Goal: Information Seeking & Learning: Learn about a topic

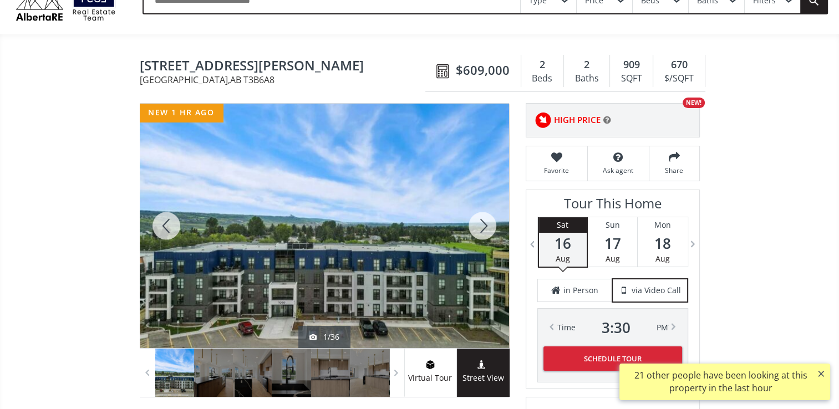
click at [353, 248] on div at bounding box center [324, 226] width 369 height 245
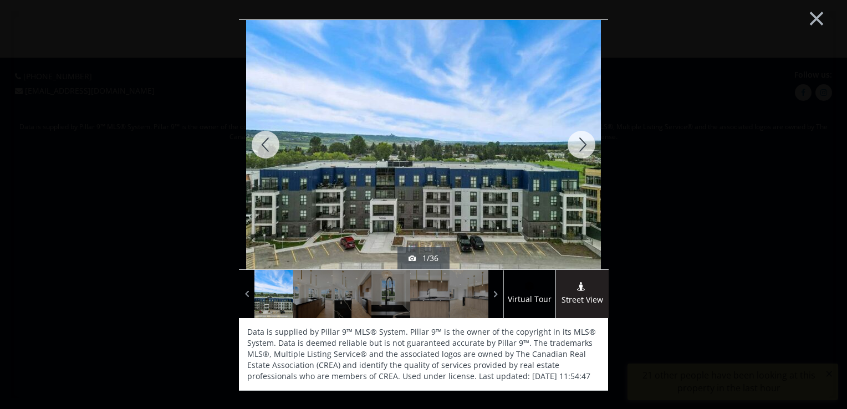
click at [580, 146] on div at bounding box center [581, 145] width 53 height 250
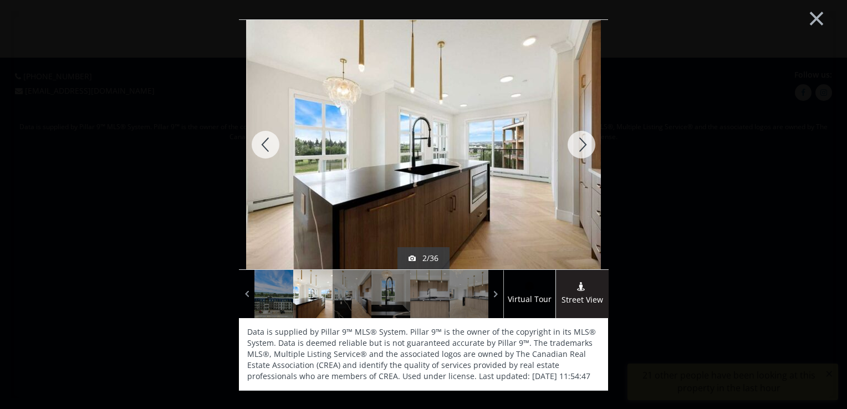
click at [581, 146] on div at bounding box center [581, 145] width 53 height 250
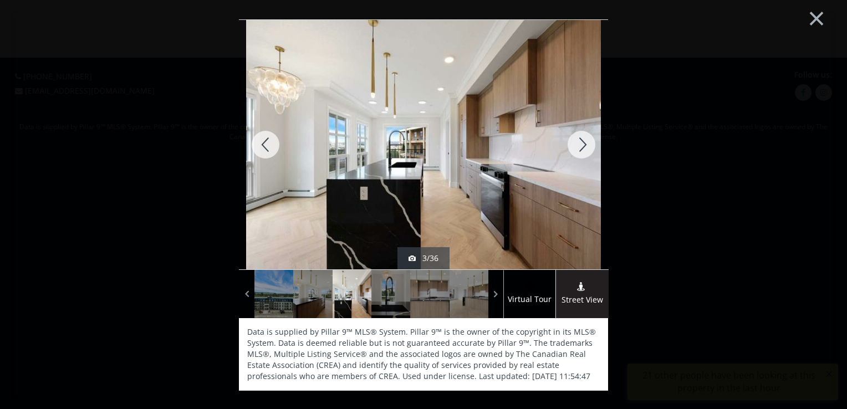
click at [581, 146] on div at bounding box center [581, 145] width 53 height 250
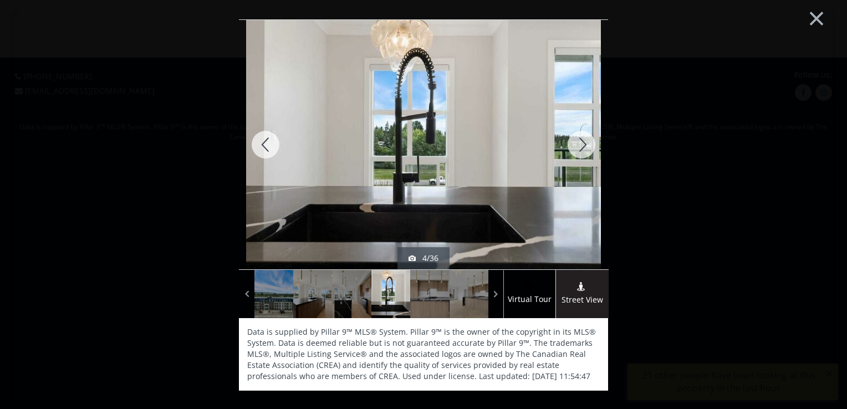
click at [581, 146] on div at bounding box center [581, 145] width 53 height 250
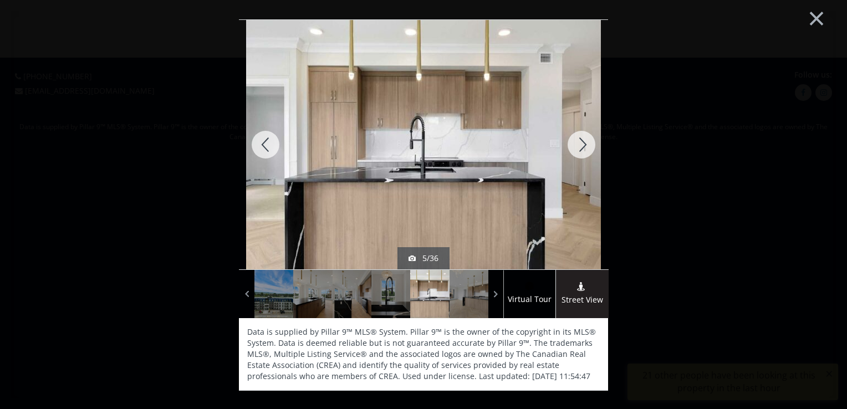
click at [581, 146] on div at bounding box center [581, 145] width 53 height 250
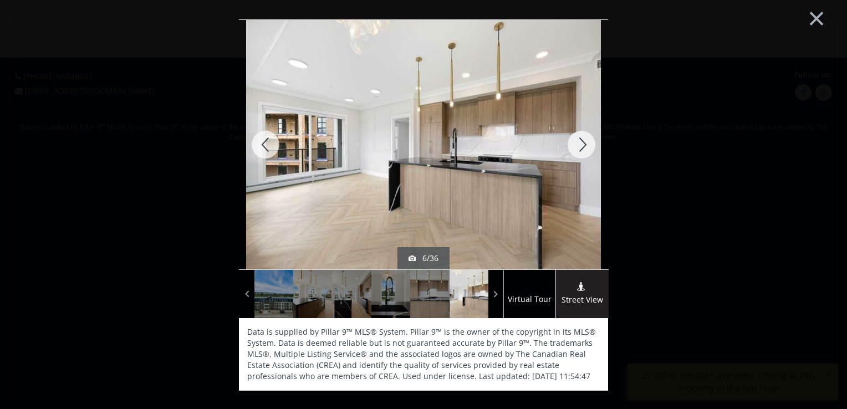
click at [581, 146] on div at bounding box center [581, 145] width 53 height 250
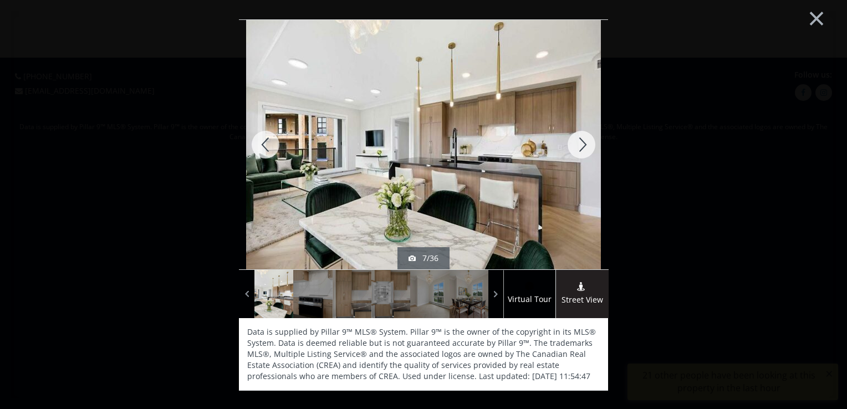
click at [581, 146] on div at bounding box center [581, 145] width 53 height 250
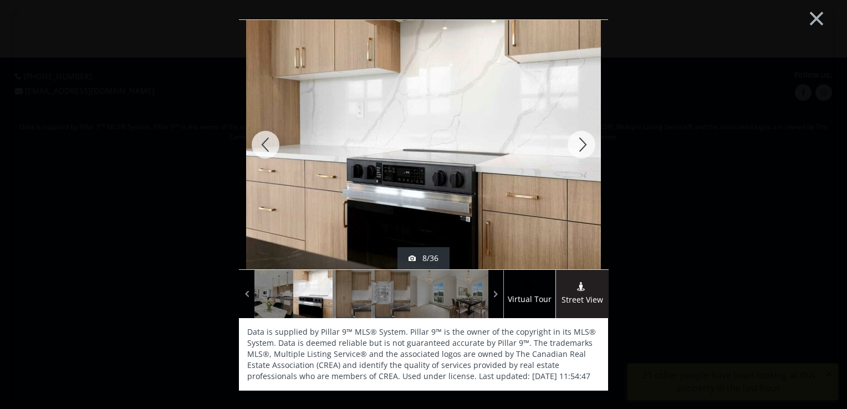
click at [581, 146] on div at bounding box center [581, 145] width 53 height 250
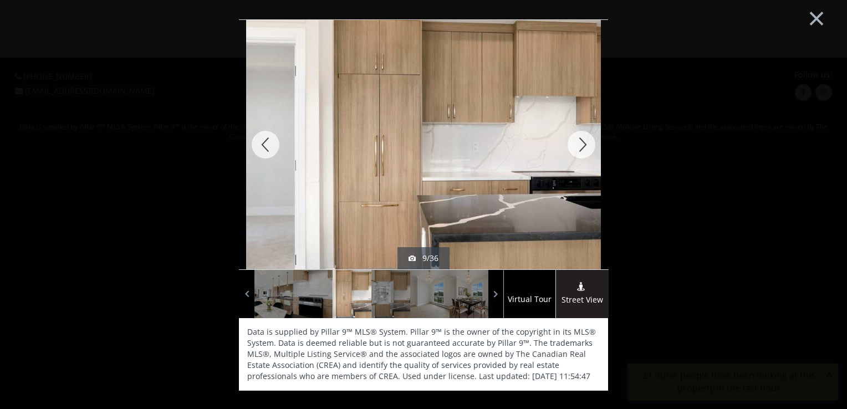
click at [582, 146] on div at bounding box center [581, 145] width 53 height 250
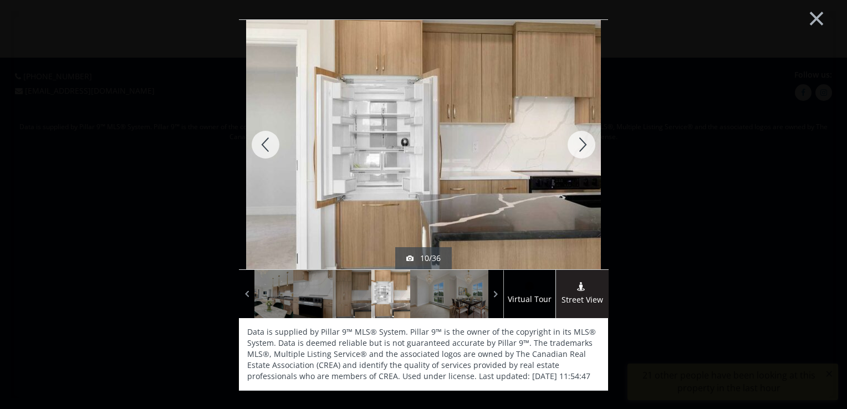
click at [582, 146] on div at bounding box center [581, 145] width 53 height 250
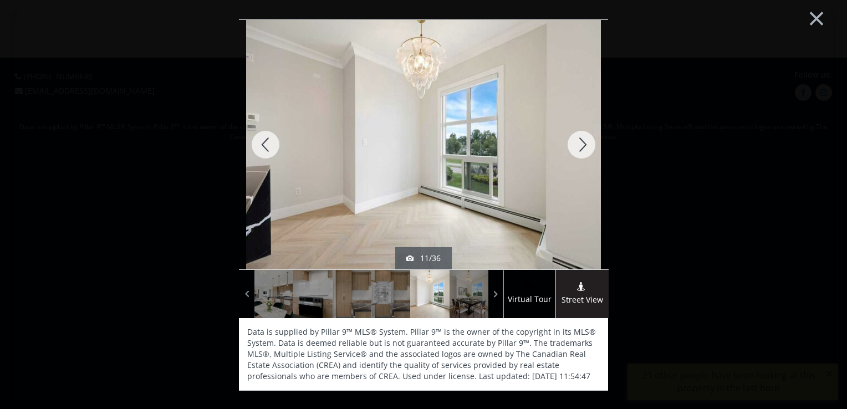
click at [582, 146] on div at bounding box center [581, 145] width 53 height 250
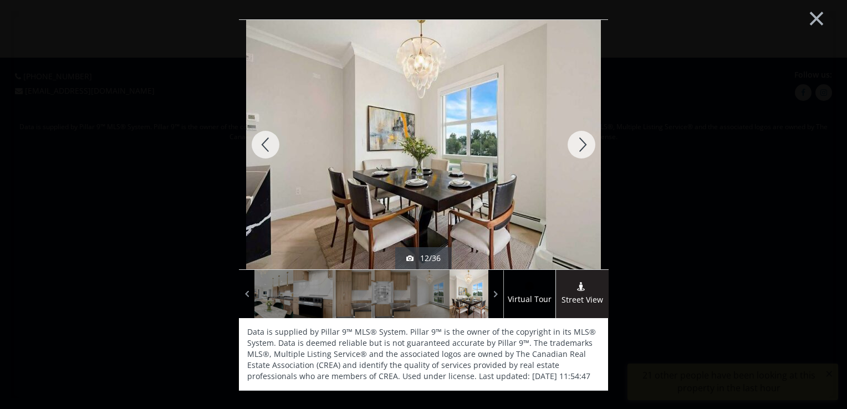
click at [582, 146] on div at bounding box center [581, 145] width 53 height 250
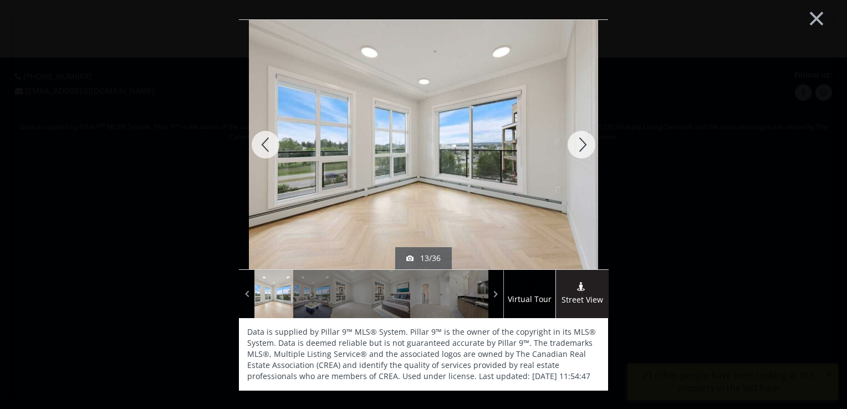
click at [582, 146] on div at bounding box center [581, 145] width 53 height 250
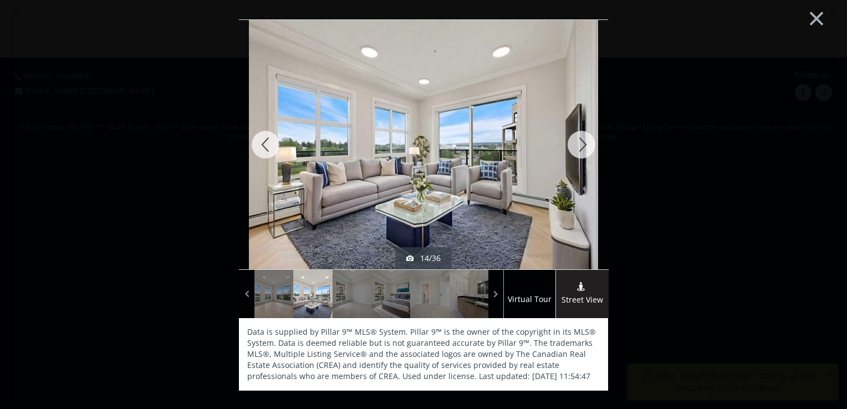
click at [582, 146] on div at bounding box center [581, 145] width 53 height 250
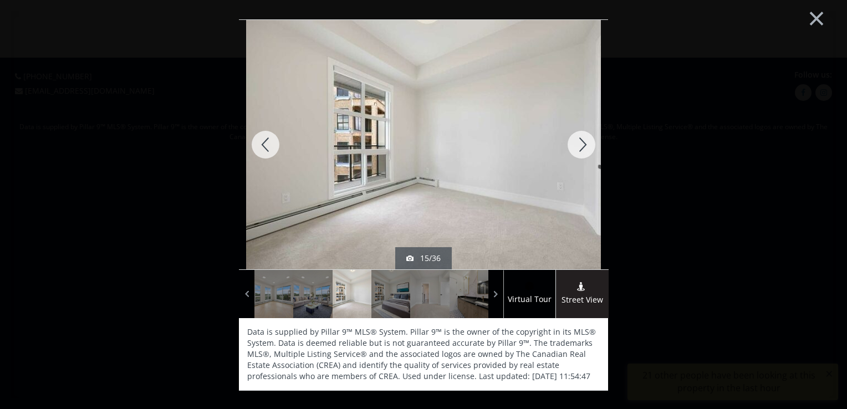
click at [582, 147] on div at bounding box center [581, 145] width 53 height 250
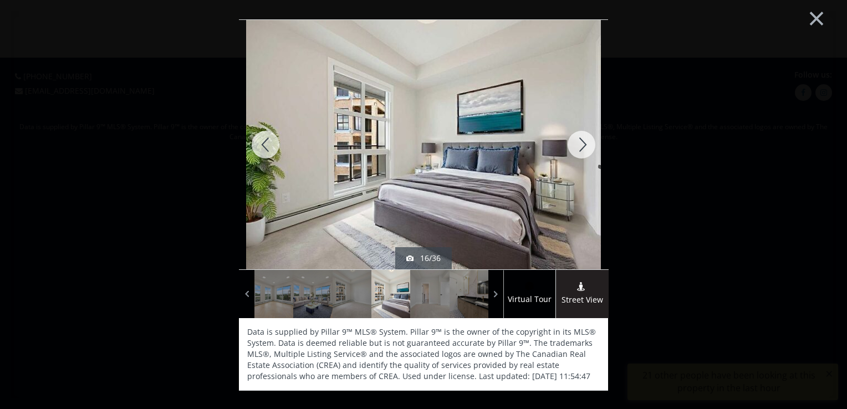
click at [582, 147] on div at bounding box center [581, 145] width 53 height 250
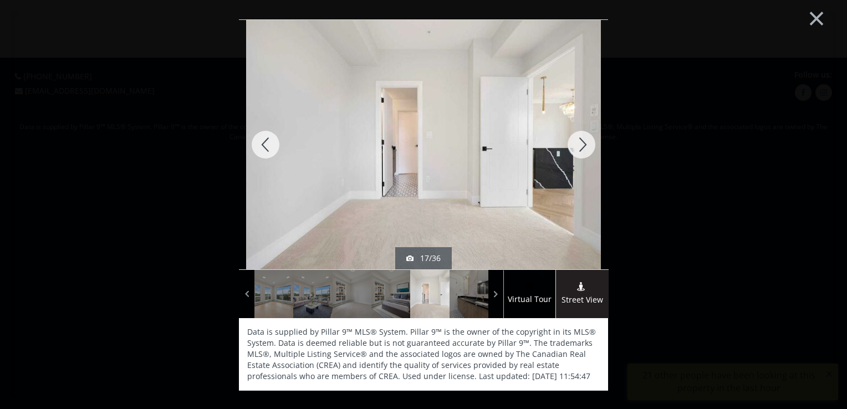
click at [582, 147] on div at bounding box center [581, 145] width 53 height 250
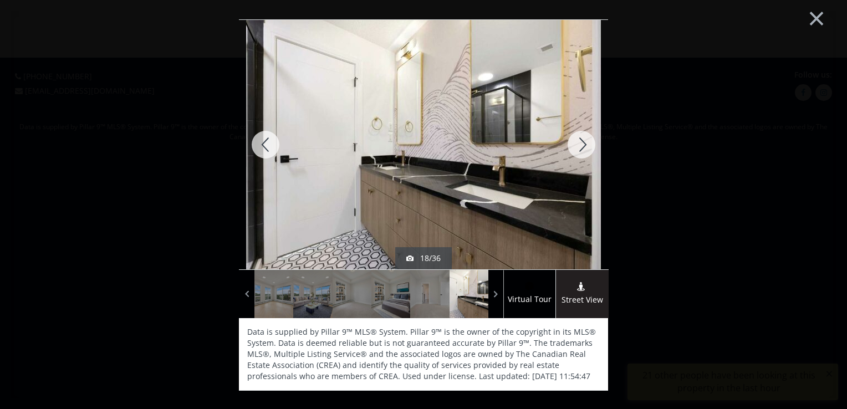
click at [582, 147] on div at bounding box center [581, 145] width 53 height 250
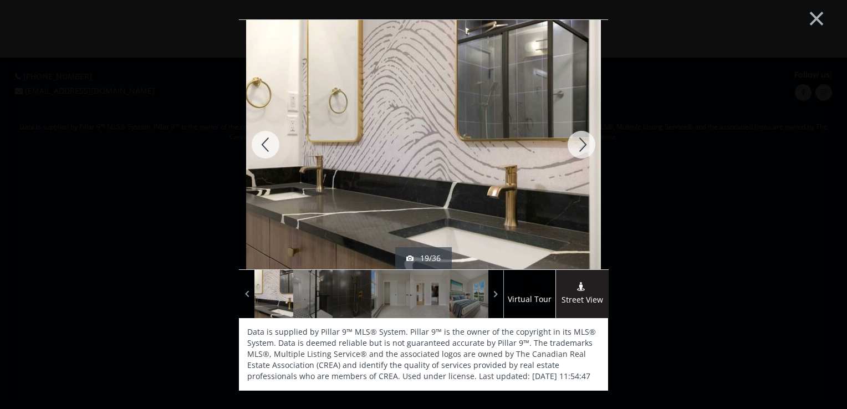
click at [582, 147] on div at bounding box center [581, 145] width 53 height 250
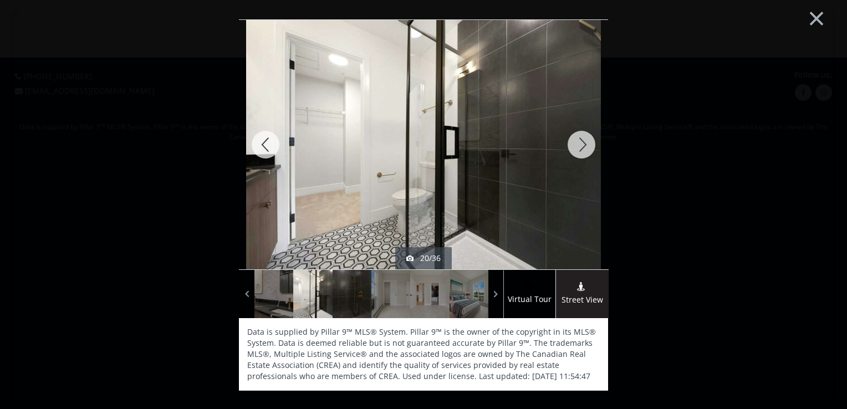
click at [582, 147] on div at bounding box center [581, 145] width 53 height 250
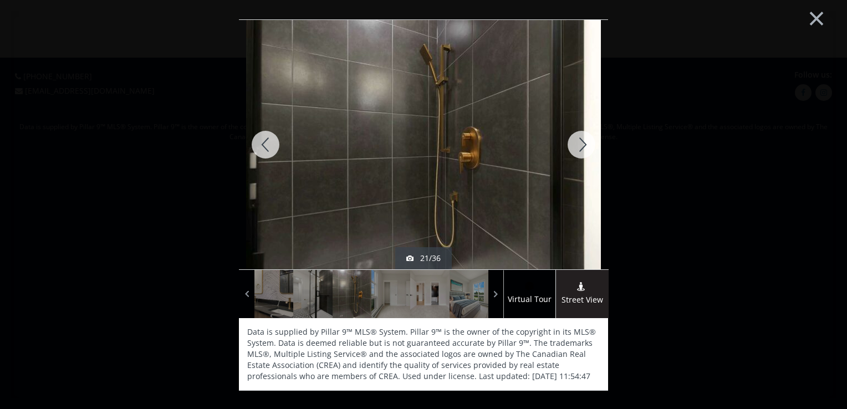
click at [582, 147] on div at bounding box center [581, 145] width 53 height 250
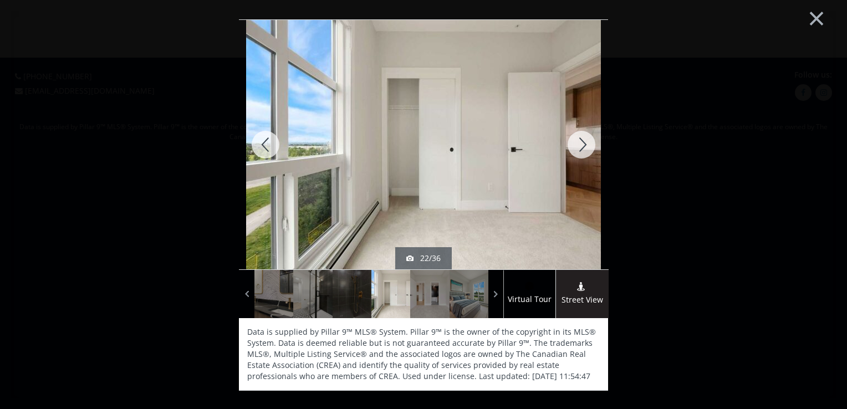
click at [582, 147] on div at bounding box center [581, 145] width 53 height 250
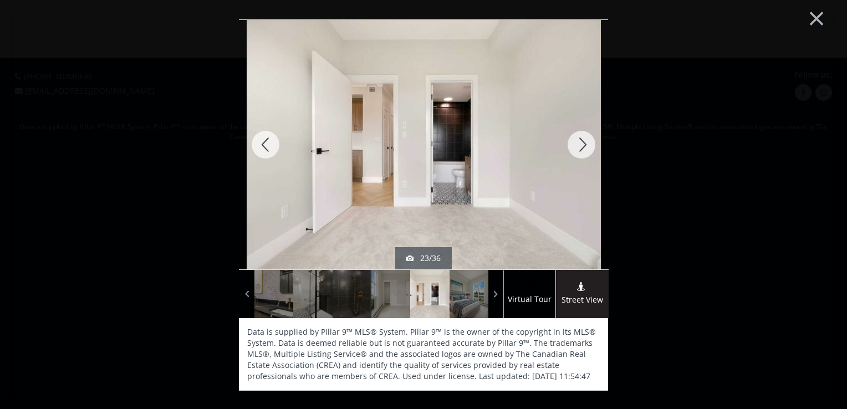
click at [582, 148] on div at bounding box center [581, 145] width 53 height 250
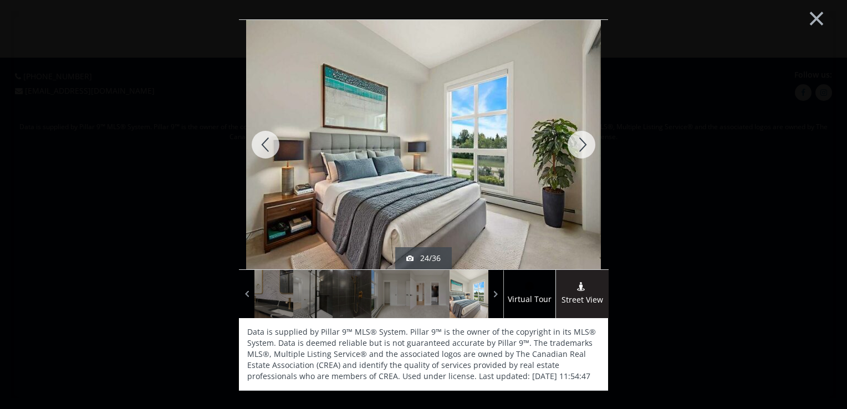
click at [582, 148] on div at bounding box center [581, 145] width 53 height 250
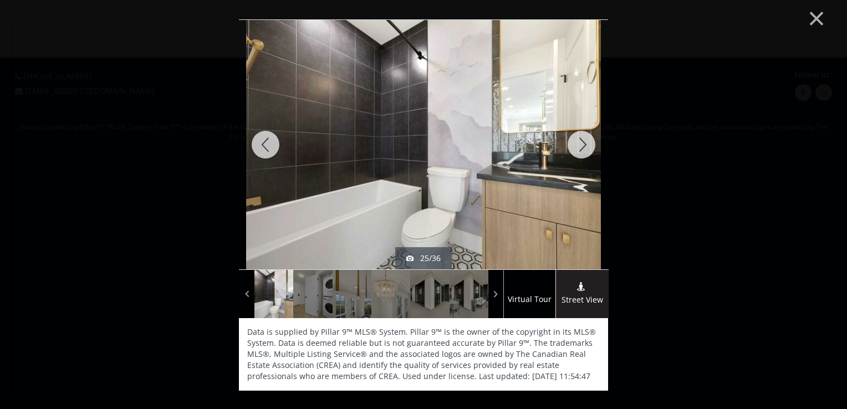
click at [582, 148] on div at bounding box center [581, 145] width 53 height 250
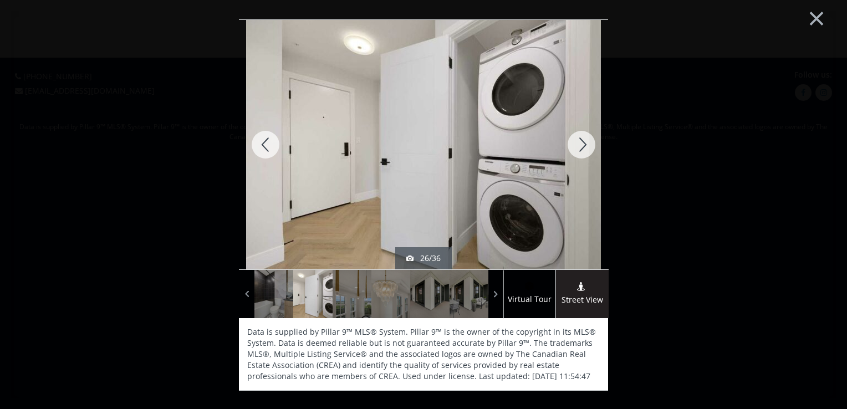
click at [582, 148] on div at bounding box center [581, 145] width 53 height 250
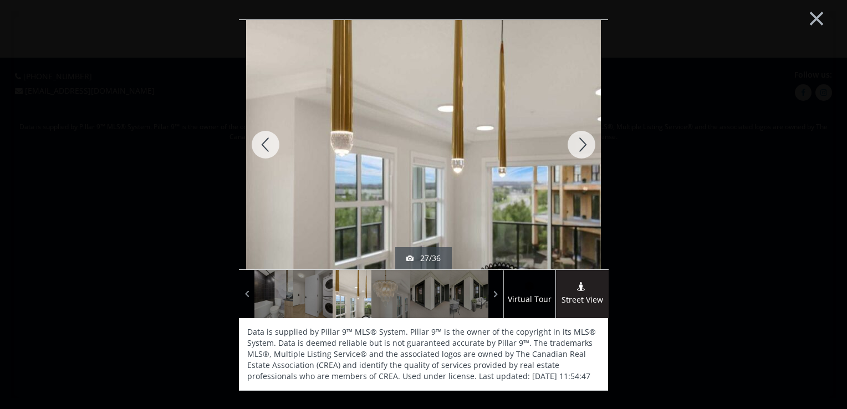
click at [582, 148] on div at bounding box center [581, 145] width 53 height 250
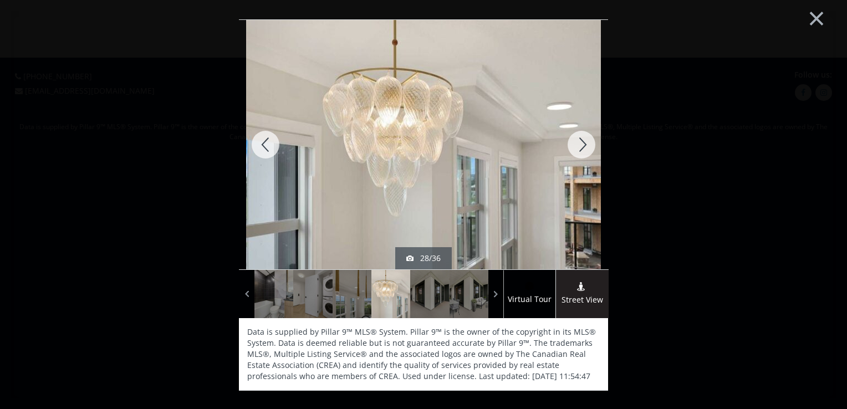
click at [581, 150] on div at bounding box center [581, 145] width 53 height 250
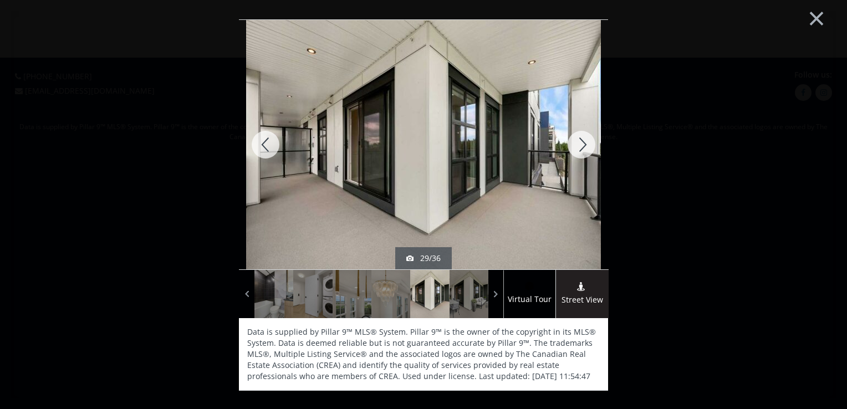
click at [581, 150] on div at bounding box center [581, 145] width 53 height 250
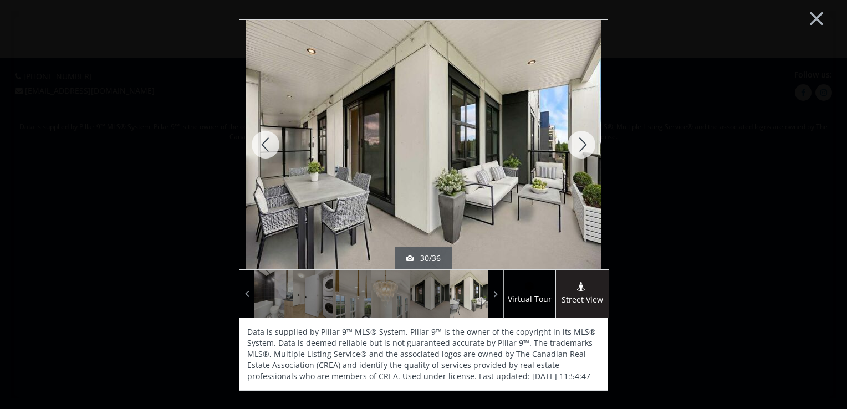
click at [581, 152] on div at bounding box center [581, 145] width 53 height 250
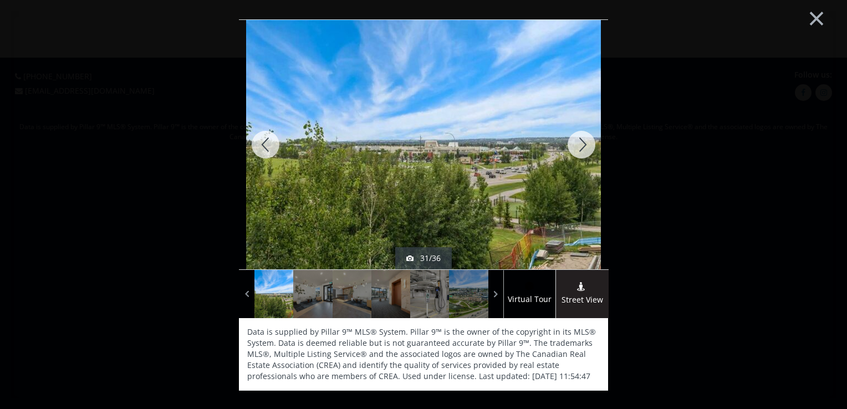
click at [581, 152] on div at bounding box center [581, 145] width 53 height 250
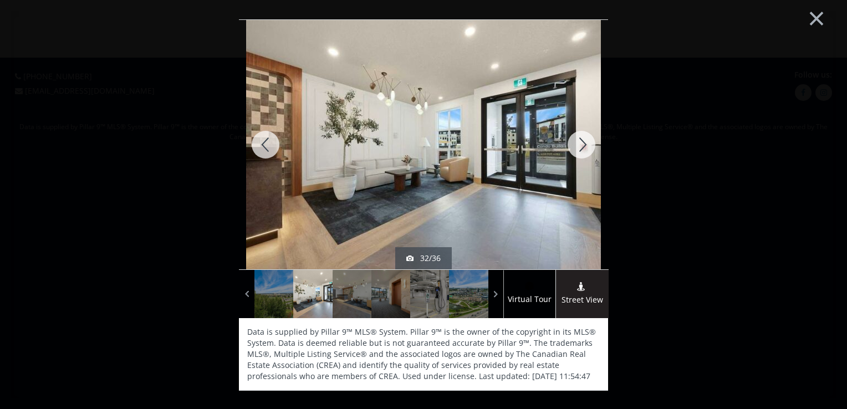
click at [581, 152] on div at bounding box center [581, 145] width 53 height 250
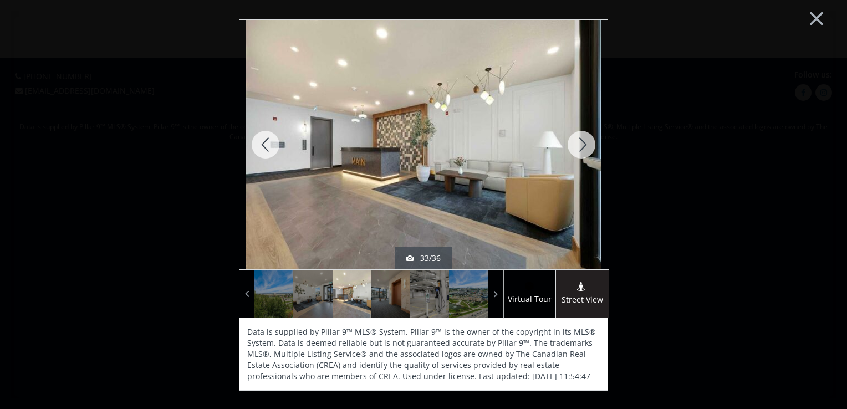
click at [581, 152] on div at bounding box center [581, 145] width 53 height 250
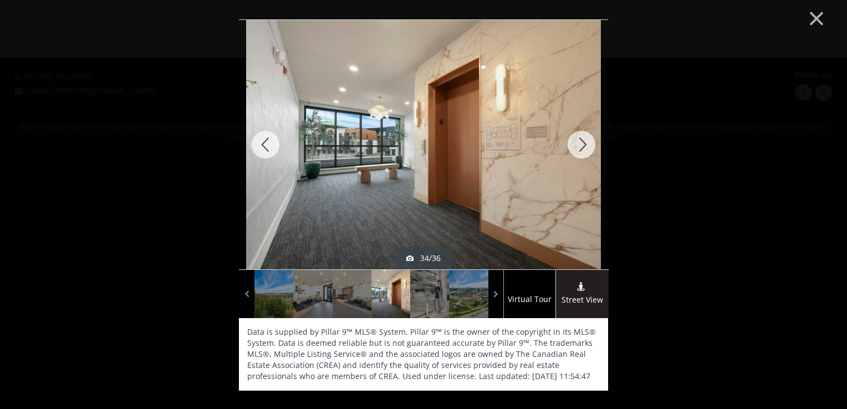
click at [581, 152] on div at bounding box center [581, 145] width 53 height 250
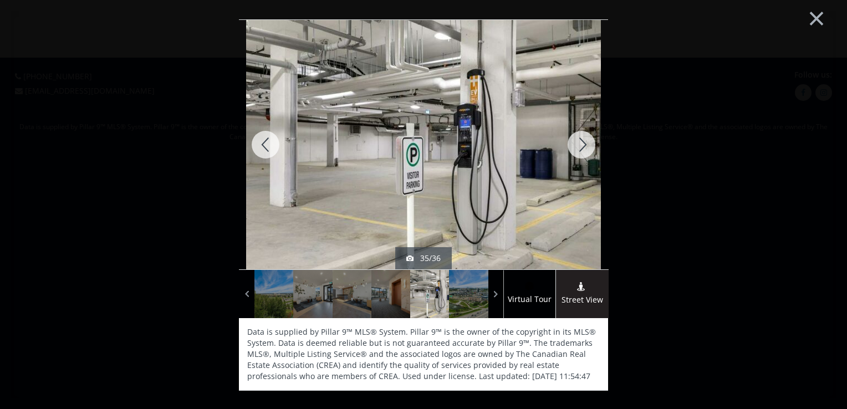
click at [581, 152] on div at bounding box center [581, 145] width 53 height 250
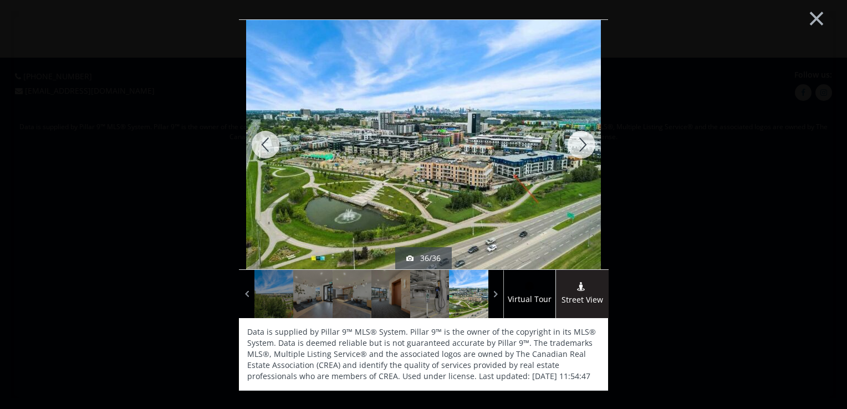
click at [576, 145] on div at bounding box center [581, 145] width 53 height 250
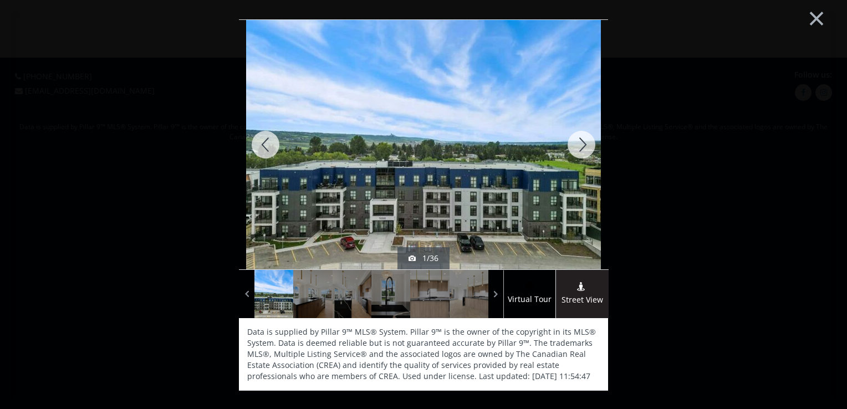
click at [260, 146] on div at bounding box center [265, 145] width 53 height 250
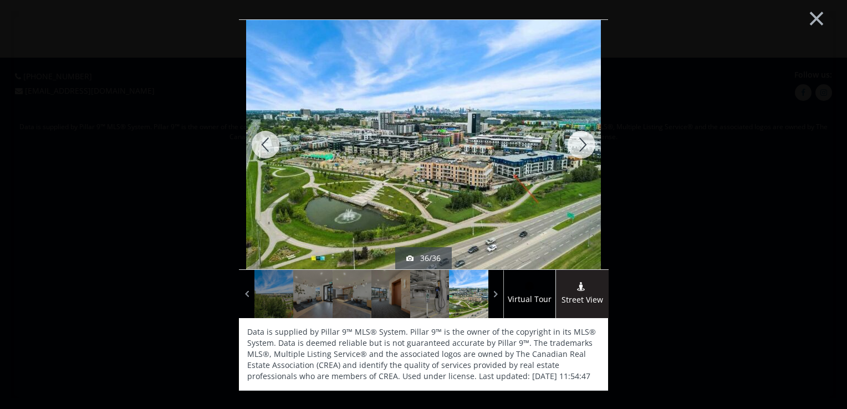
click at [583, 140] on div at bounding box center [581, 145] width 53 height 250
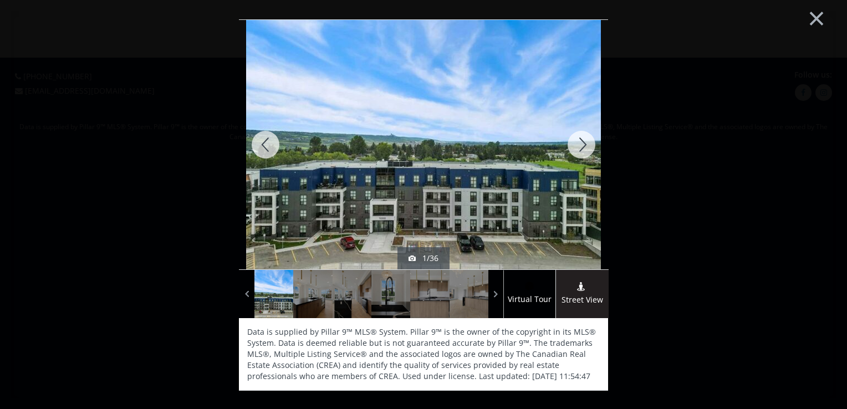
click at [583, 140] on div at bounding box center [581, 145] width 53 height 250
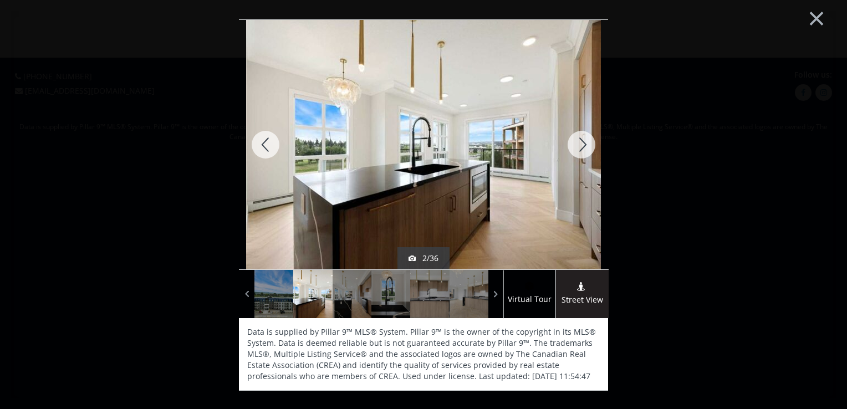
click at [583, 140] on div at bounding box center [581, 145] width 53 height 250
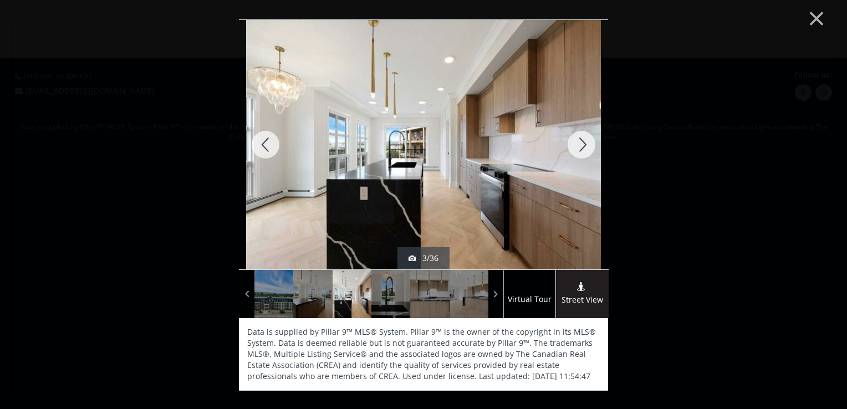
click at [583, 139] on div at bounding box center [581, 145] width 53 height 250
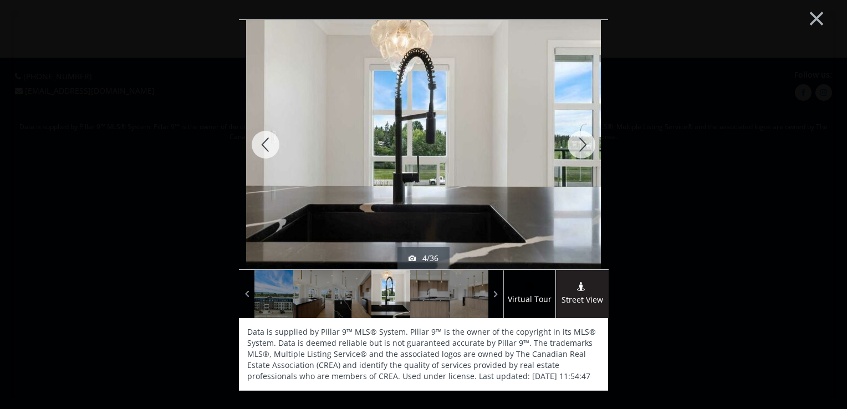
click at [585, 138] on div at bounding box center [581, 145] width 53 height 250
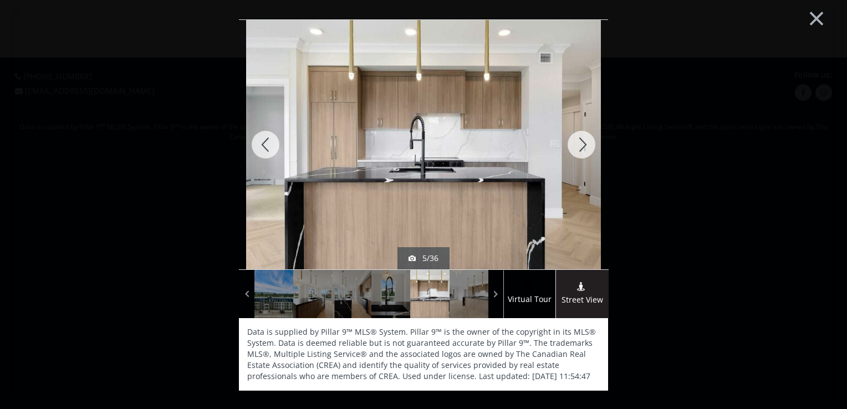
click at [586, 136] on div at bounding box center [581, 145] width 53 height 250
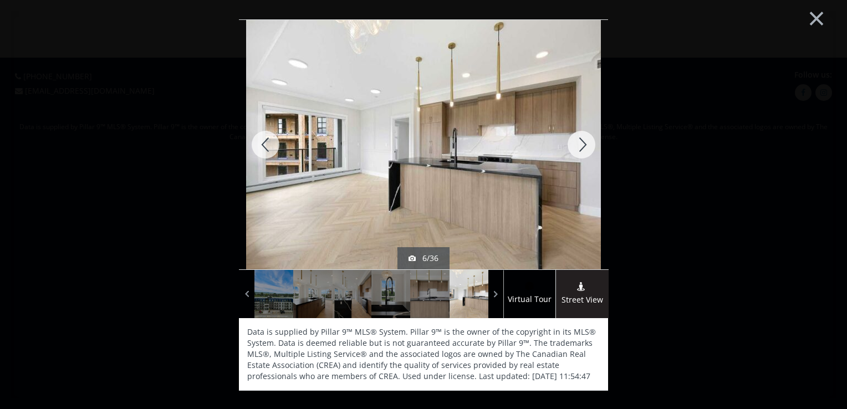
click at [587, 134] on div at bounding box center [581, 145] width 53 height 250
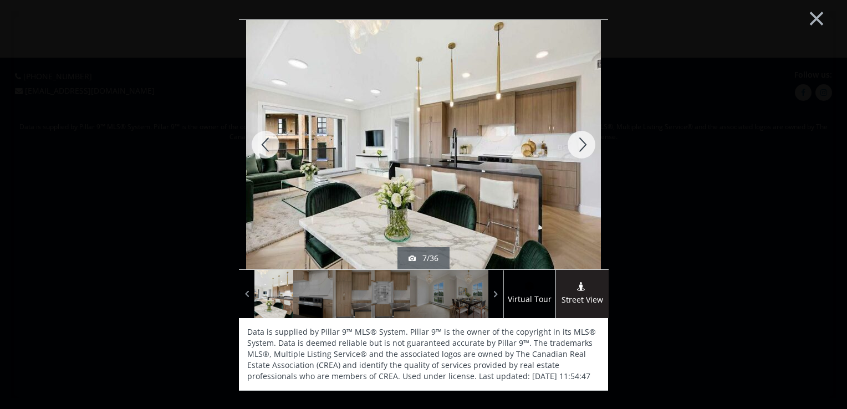
click at [588, 132] on div at bounding box center [581, 145] width 53 height 250
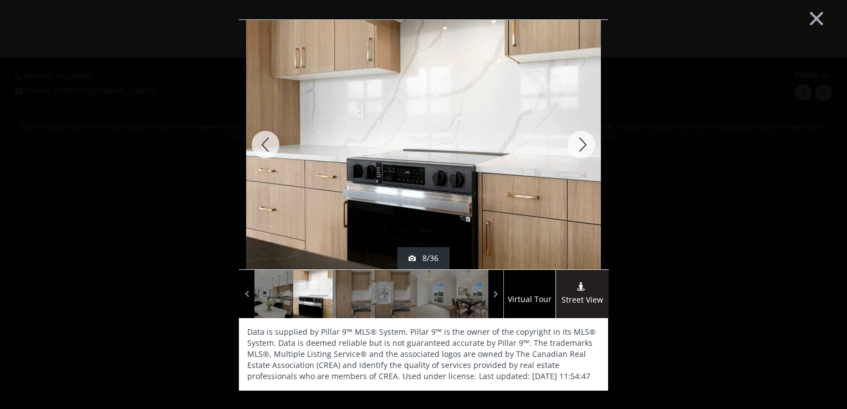
click at [588, 132] on div at bounding box center [581, 145] width 53 height 250
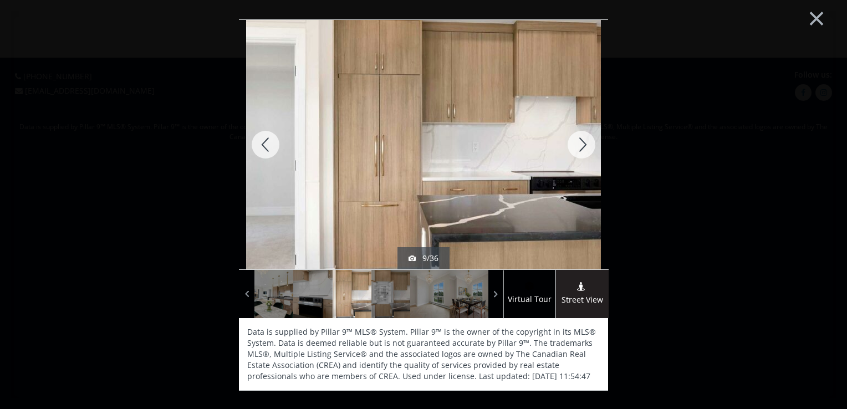
click at [589, 131] on div at bounding box center [581, 145] width 53 height 250
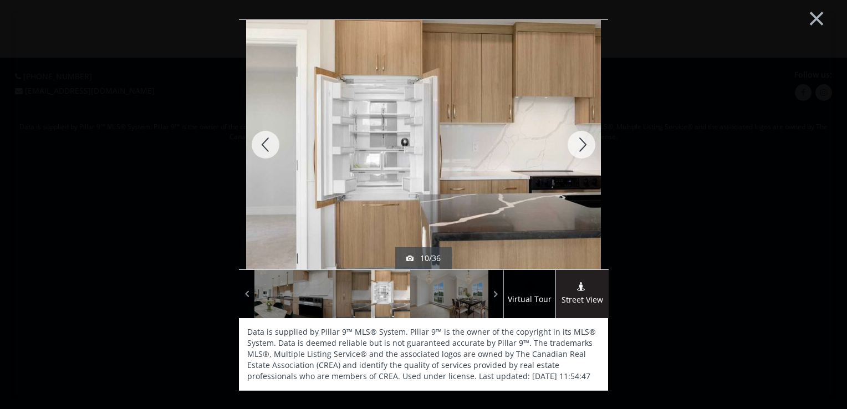
click at [590, 131] on div at bounding box center [581, 145] width 53 height 250
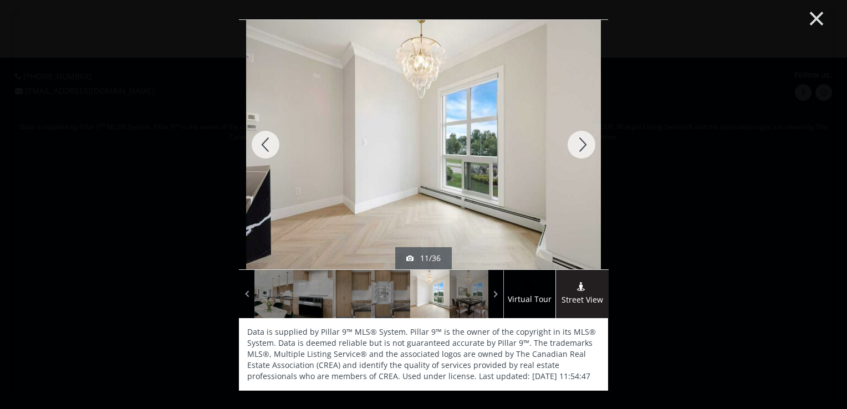
click at [816, 17] on button "×" at bounding box center [816, 16] width 61 height 45
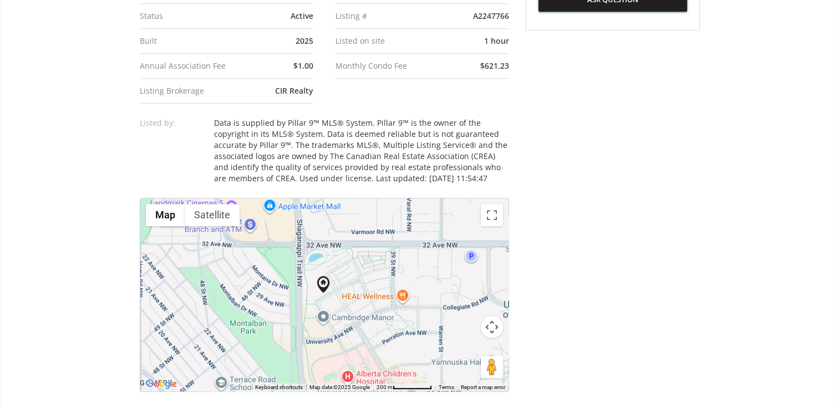
scroll to position [776, 0]
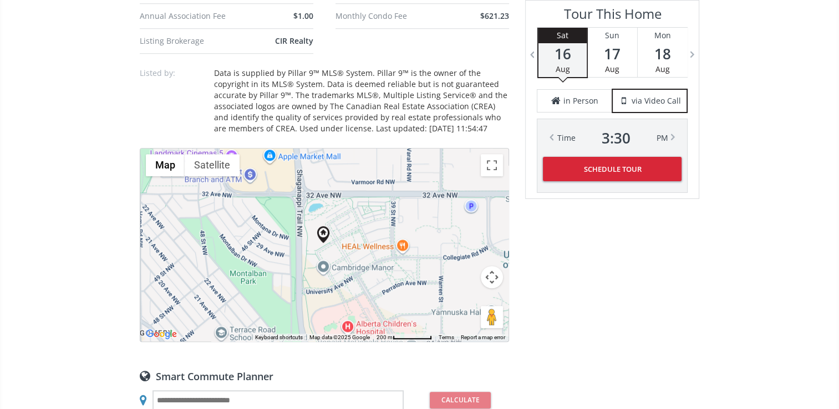
click at [343, 250] on div "To navigate, press the arrow keys." at bounding box center [324, 245] width 368 height 193
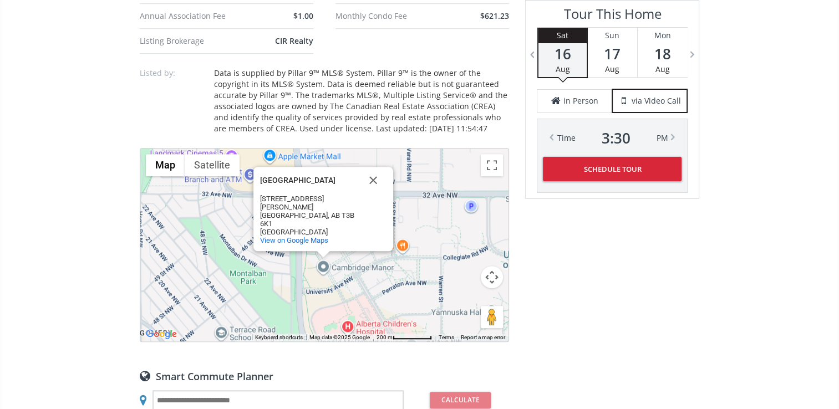
click at [376, 180] on button "Close" at bounding box center [373, 180] width 27 height 27
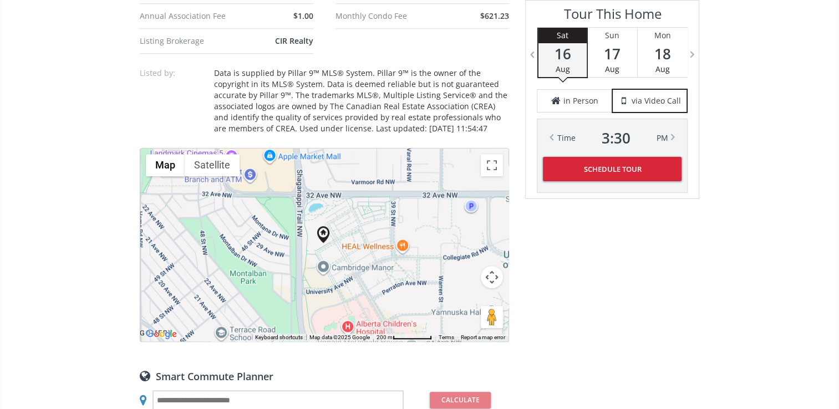
click at [364, 247] on div "To navigate, press the arrow keys." at bounding box center [324, 245] width 368 height 193
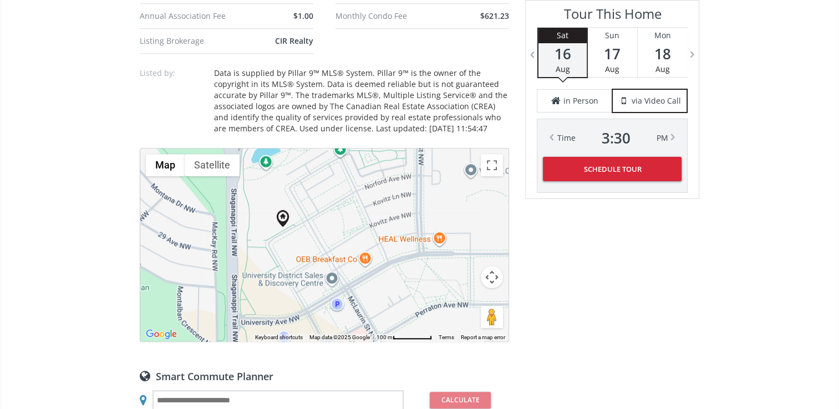
click at [353, 221] on div "To navigate, press the arrow keys." at bounding box center [324, 245] width 368 height 193
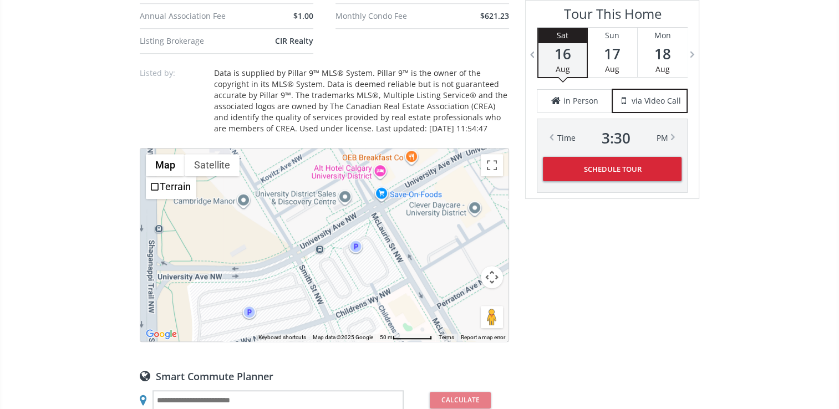
drag, startPoint x: 300, startPoint y: 246, endPoint x: 336, endPoint y: 119, distance: 132.6
click at [336, 112] on div "Neighborhood University District Type Condo Total Baths 2 County Calgary Status…" at bounding box center [324, 222] width 369 height 1063
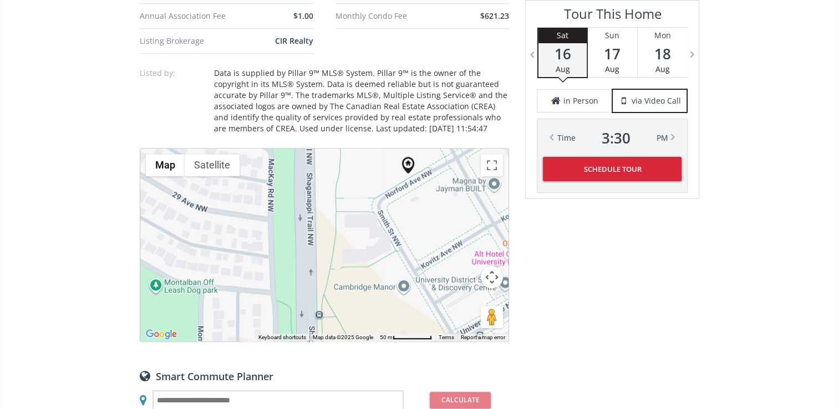
drag, startPoint x: 262, startPoint y: 220, endPoint x: 394, endPoint y: 308, distance: 159.2
click at [394, 308] on div "To navigate, press the arrow keys." at bounding box center [324, 245] width 368 height 193
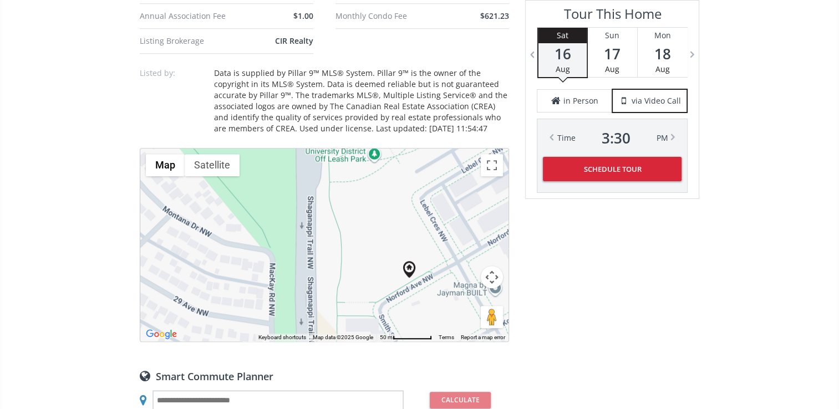
drag, startPoint x: 366, startPoint y: 219, endPoint x: 366, endPoint y: 316, distance: 97.6
click at [366, 316] on div "To navigate, press the arrow keys." at bounding box center [324, 245] width 368 height 193
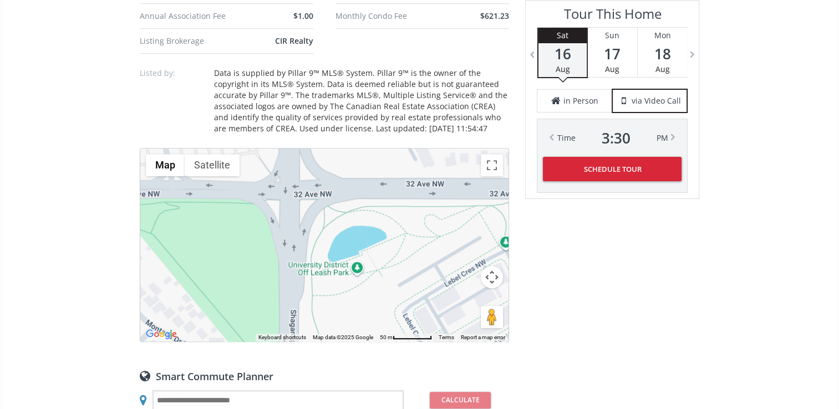
drag, startPoint x: 354, startPoint y: 199, endPoint x: 336, endPoint y: 314, distance: 116.7
click at [336, 314] on div "To navigate, press the arrow keys." at bounding box center [324, 245] width 368 height 193
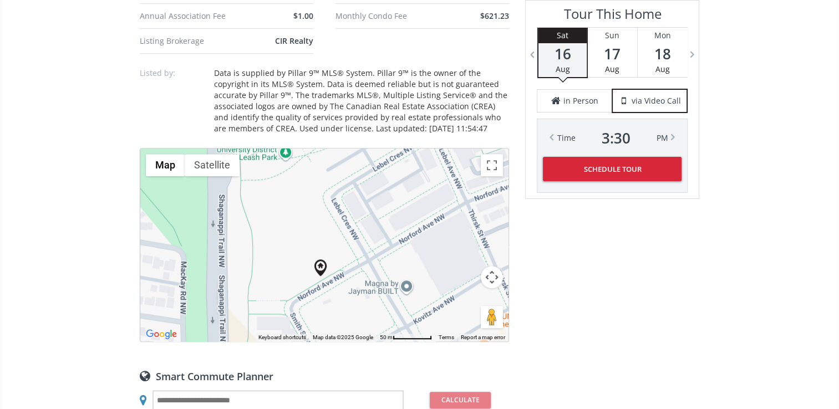
drag, startPoint x: 347, startPoint y: 263, endPoint x: 275, endPoint y: 148, distance: 136.3
click at [275, 149] on div "To navigate, press the arrow keys." at bounding box center [324, 245] width 368 height 193
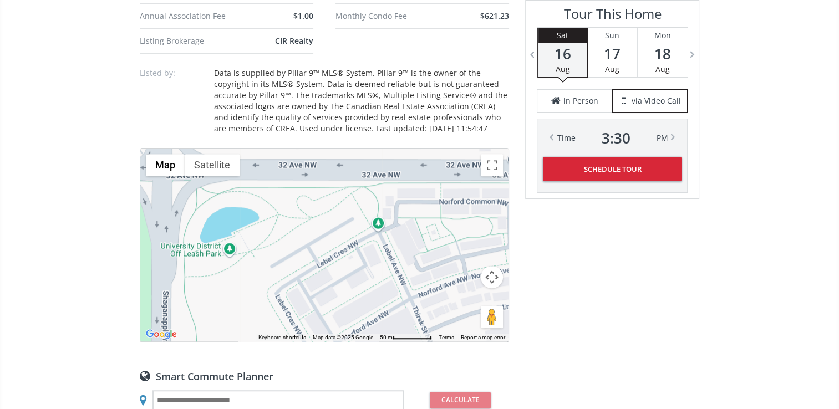
drag, startPoint x: 307, startPoint y: 181, endPoint x: 251, endPoint y: 278, distance: 112.5
click at [251, 278] on div "To navigate, press the arrow keys." at bounding box center [324, 245] width 368 height 193
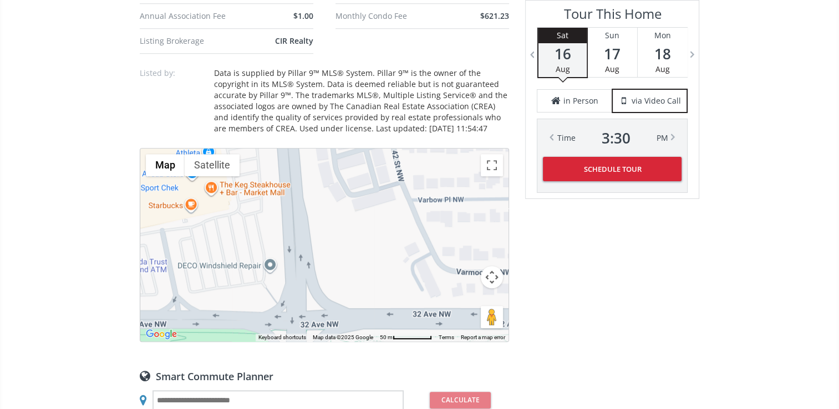
drag, startPoint x: 372, startPoint y: 201, endPoint x: 488, endPoint y: 314, distance: 162.4
click at [505, 351] on div "Neighborhood University District Type Condo Total Baths 2 County Calgary Status…" at bounding box center [324, 222] width 369 height 1063
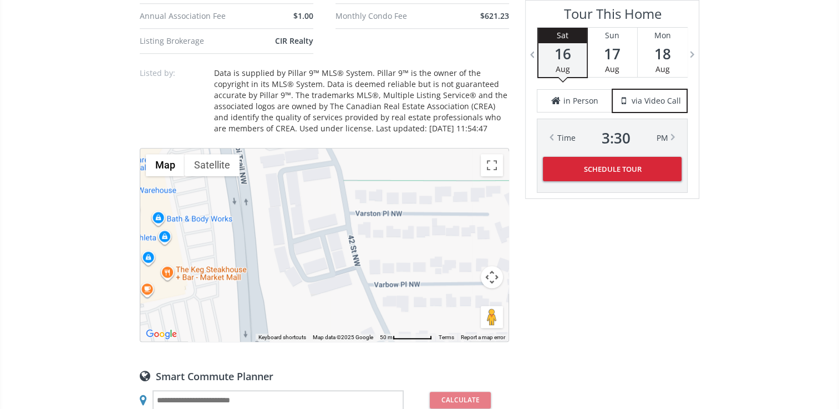
drag, startPoint x: 382, startPoint y: 242, endPoint x: 349, endPoint y: 306, distance: 71.2
click at [349, 306] on div "To navigate, press the arrow keys." at bounding box center [324, 245] width 368 height 193
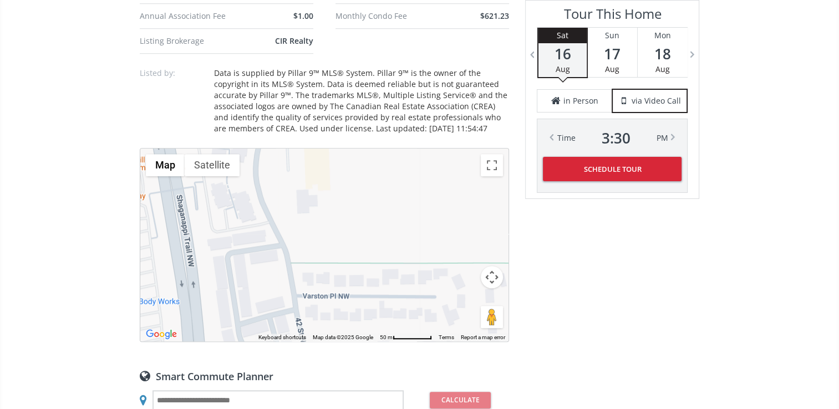
drag, startPoint x: 411, startPoint y: 217, endPoint x: 358, endPoint y: 291, distance: 91.1
click at [357, 301] on div "To navigate, press the arrow keys." at bounding box center [324, 245] width 368 height 193
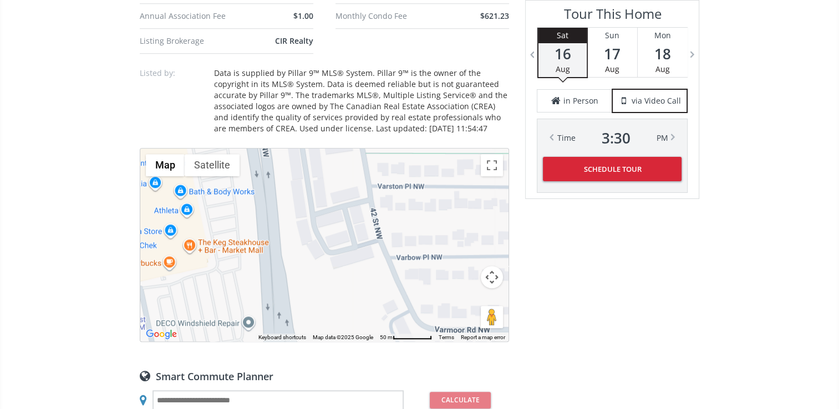
drag, startPoint x: 383, startPoint y: 203, endPoint x: 451, endPoint y: 123, distance: 105.4
click at [458, 90] on div "Neighborhood University District Type Condo Total Baths 2 County Calgary Status…" at bounding box center [324, 222] width 369 height 1063
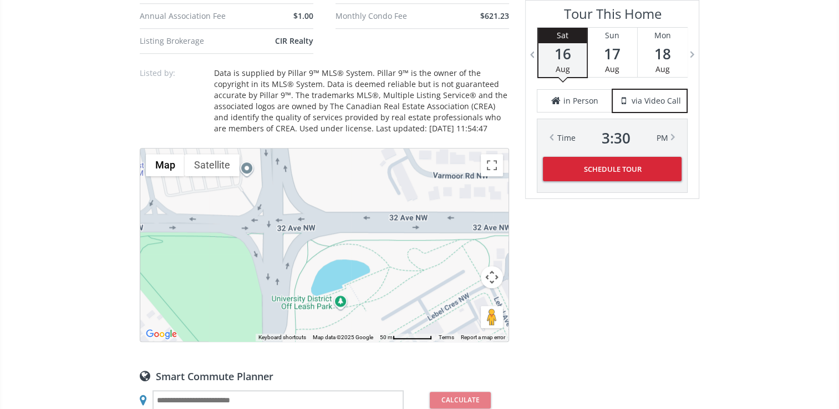
drag, startPoint x: 419, startPoint y: 250, endPoint x: 414, endPoint y: 111, distance: 138.7
click at [414, 111] on div "Neighborhood University District Type Condo Total Baths 2 County Calgary Status…" at bounding box center [324, 222] width 369 height 1063
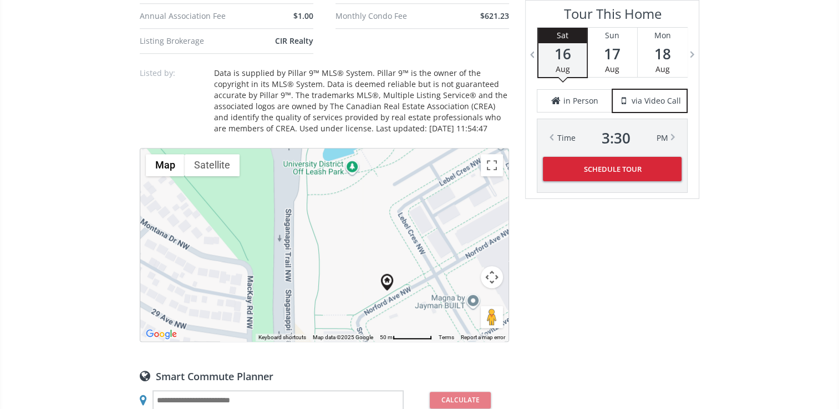
drag, startPoint x: 363, startPoint y: 281, endPoint x: 375, endPoint y: 145, distance: 136.4
click at [375, 149] on div "To navigate, press the arrow keys." at bounding box center [324, 245] width 368 height 193
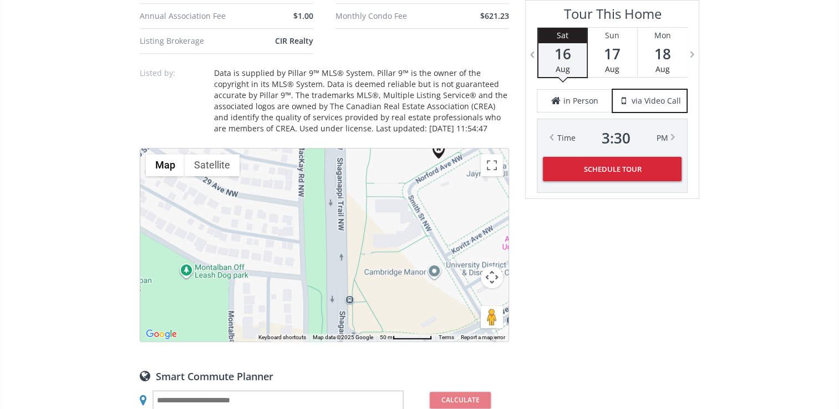
drag, startPoint x: 340, startPoint y: 267, endPoint x: 393, endPoint y: 134, distance: 142.9
click at [393, 148] on div "← Move left → Move right ↑ Move up ↓ Move down + Zoom in - Zoom out Home Jump l…" at bounding box center [324, 245] width 369 height 194
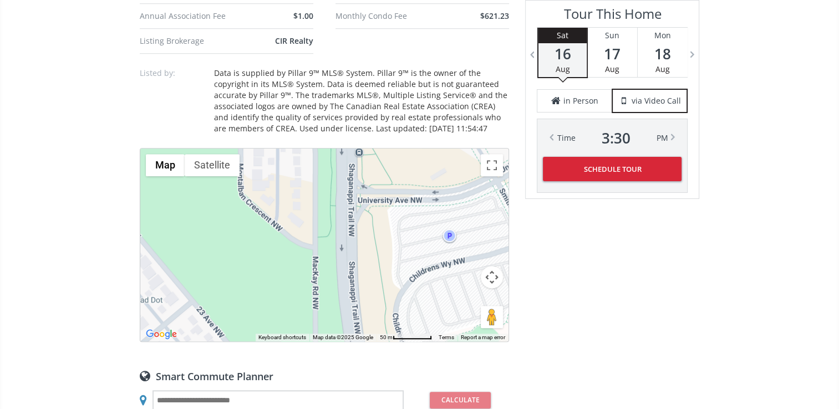
drag, startPoint x: 383, startPoint y: 277, endPoint x: 394, endPoint y: 129, distance: 149.0
click at [394, 129] on div "Neighborhood University District Type Condo Total Baths 2 County Calgary Status…" at bounding box center [324, 222] width 369 height 1063
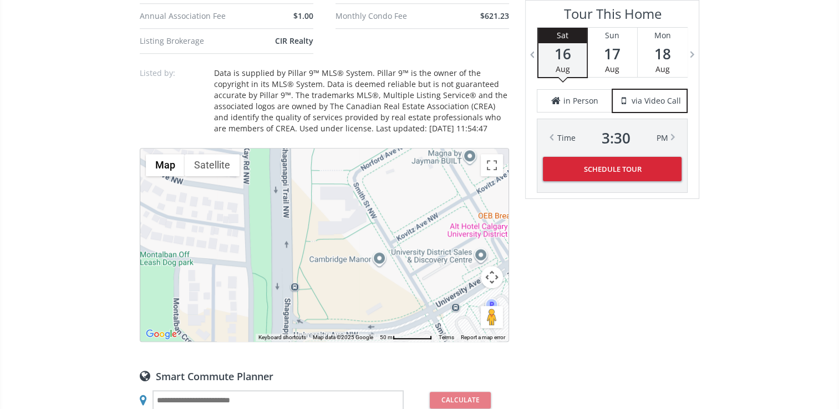
drag, startPoint x: 399, startPoint y: 214, endPoint x: 335, endPoint y: 350, distance: 150.8
click at [335, 350] on div "Neighborhood University District Type Condo Total Baths 2 County Calgary Status…" at bounding box center [324, 222] width 369 height 1063
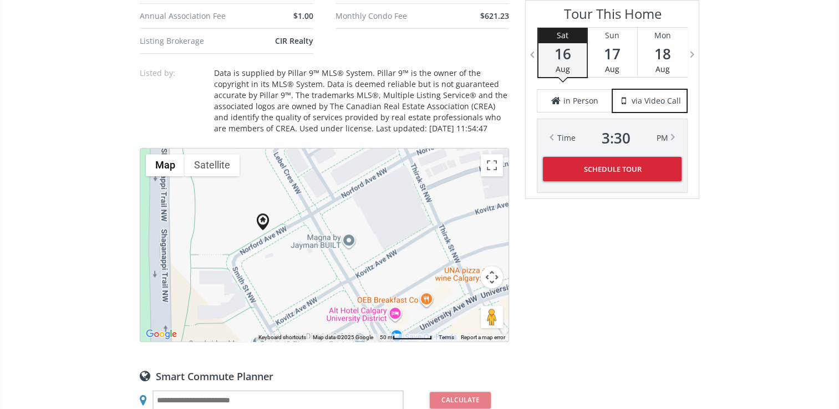
drag, startPoint x: 383, startPoint y: 251, endPoint x: 262, endPoint y: 336, distance: 148.0
click at [262, 336] on div "Neighborhood University District Type Condo Total Baths 2 County Calgary Status…" at bounding box center [324, 222] width 369 height 1063
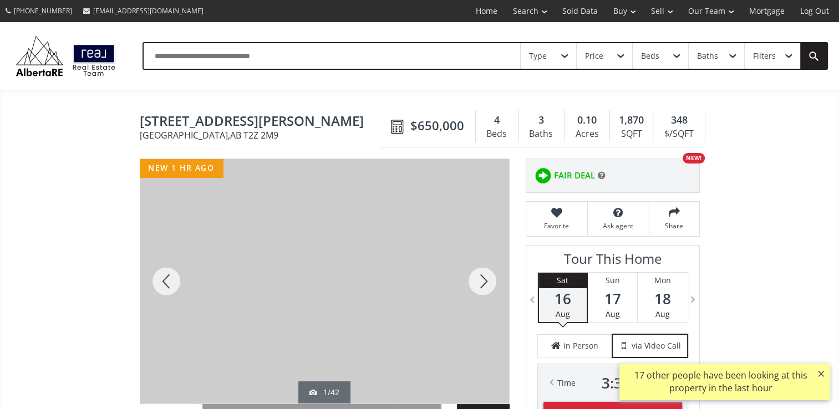
scroll to position [55, 0]
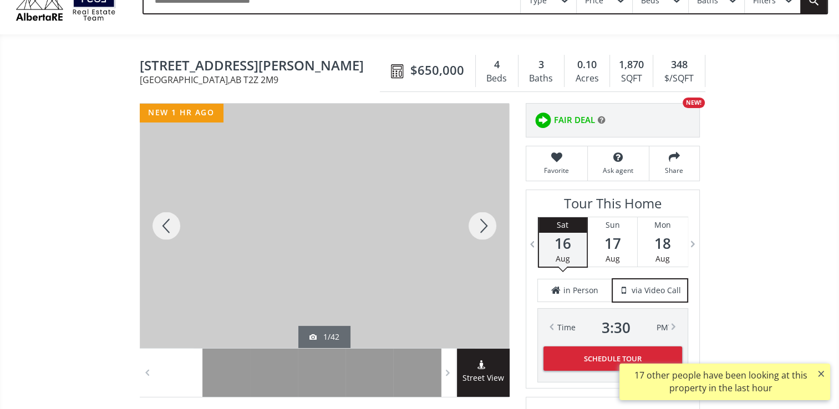
click at [276, 226] on div at bounding box center [324, 226] width 369 height 245
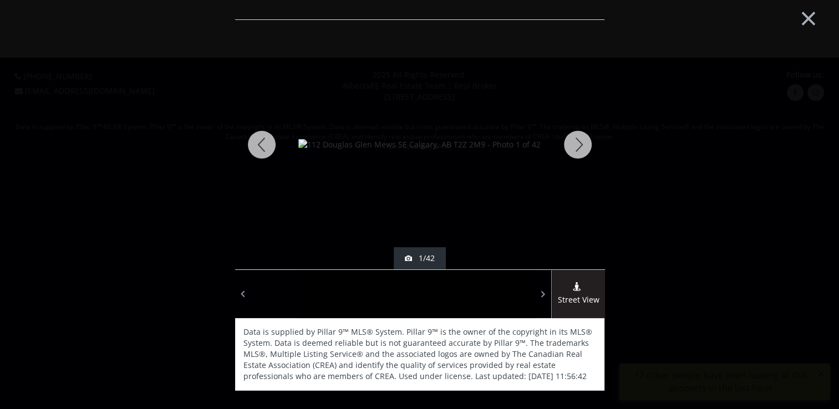
scroll to position [0, 0]
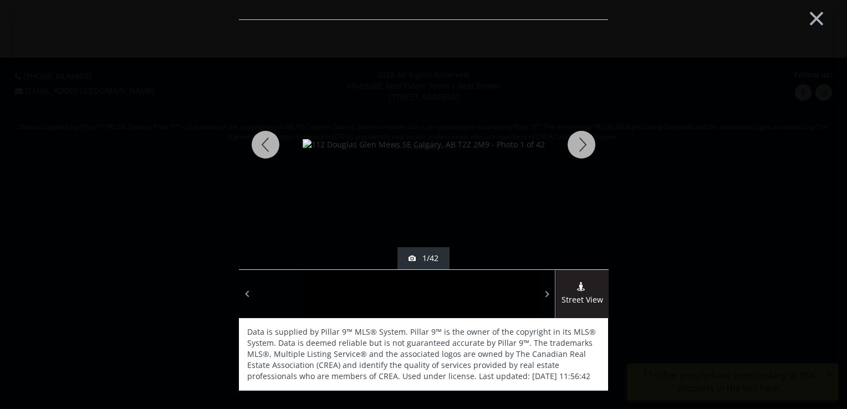
click at [581, 143] on div at bounding box center [581, 145] width 53 height 250
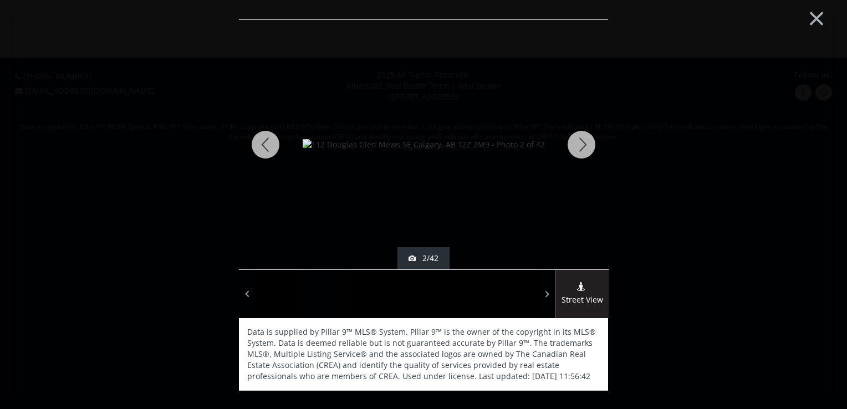
click at [581, 141] on div at bounding box center [581, 145] width 53 height 250
click at [582, 141] on div at bounding box center [581, 145] width 53 height 250
click at [583, 141] on div at bounding box center [581, 145] width 53 height 250
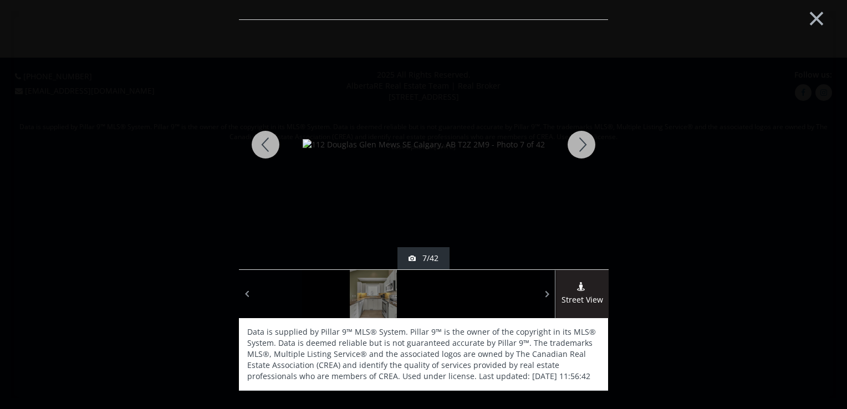
click at [585, 140] on div at bounding box center [581, 145] width 53 height 250
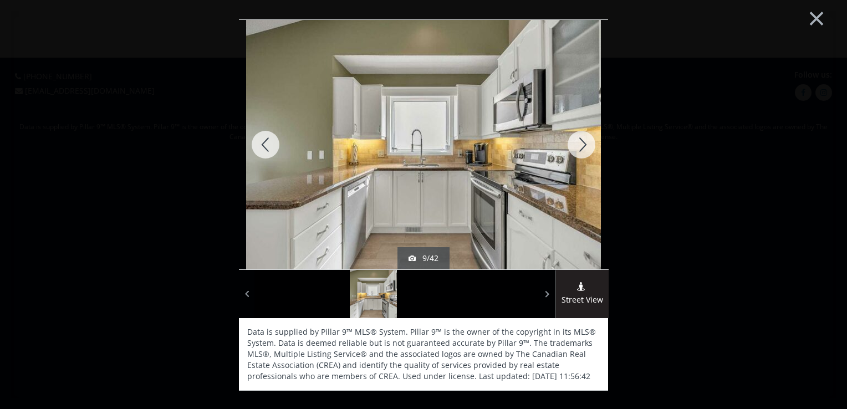
click at [585, 140] on div at bounding box center [581, 145] width 53 height 250
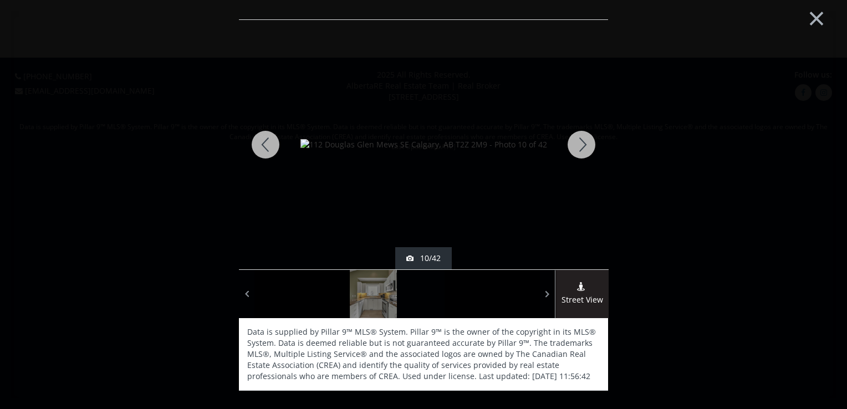
click at [585, 140] on div at bounding box center [581, 145] width 53 height 250
click at [585, 139] on div at bounding box center [581, 145] width 53 height 250
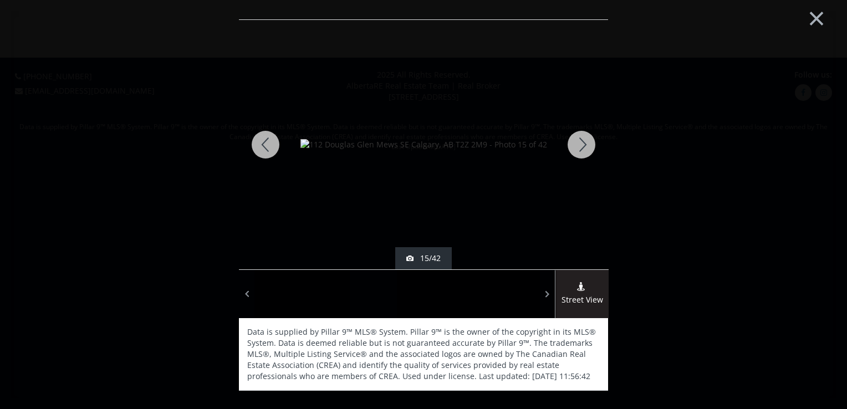
click at [585, 139] on div at bounding box center [581, 145] width 53 height 250
click at [586, 139] on div at bounding box center [581, 145] width 53 height 250
click at [587, 140] on div at bounding box center [581, 145] width 53 height 250
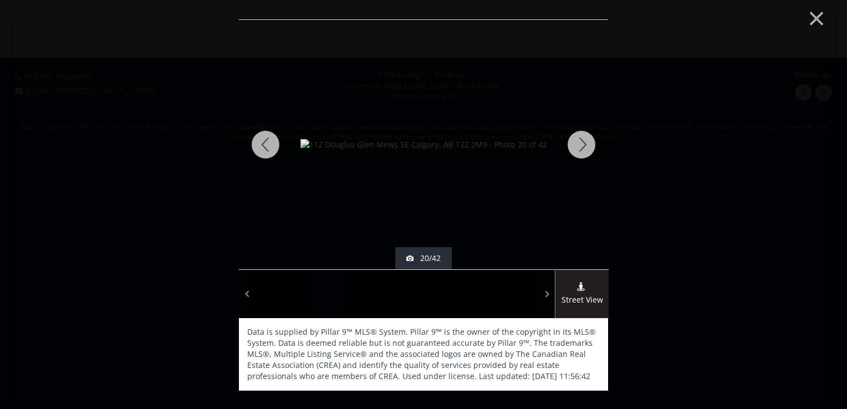
click at [588, 141] on div at bounding box center [581, 145] width 53 height 250
click at [588, 142] on div at bounding box center [581, 145] width 53 height 250
click at [584, 143] on div at bounding box center [581, 145] width 53 height 250
click at [583, 145] on div at bounding box center [581, 145] width 53 height 250
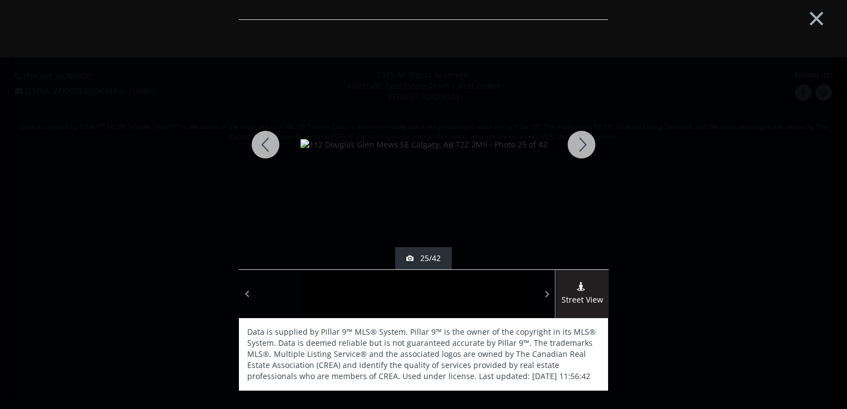
click at [583, 145] on div at bounding box center [581, 145] width 53 height 250
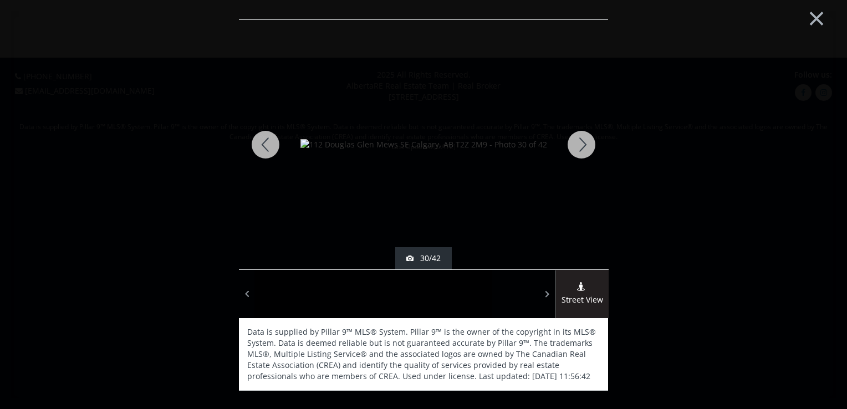
click at [583, 145] on div at bounding box center [581, 145] width 53 height 250
click at [270, 140] on div at bounding box center [265, 145] width 53 height 250
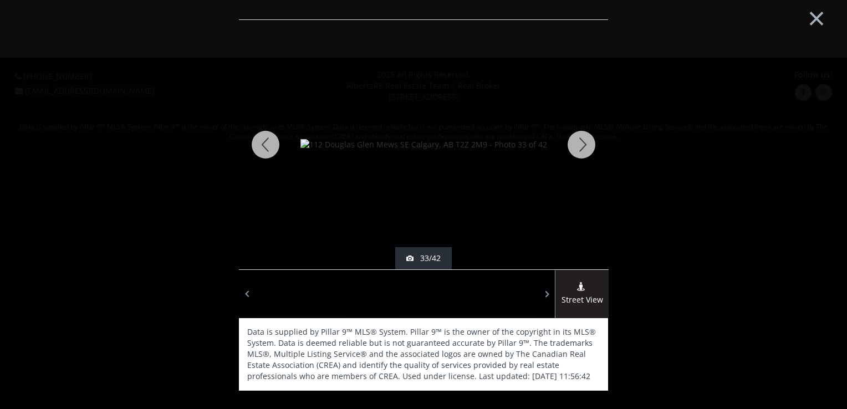
click at [583, 143] on div at bounding box center [581, 145] width 53 height 250
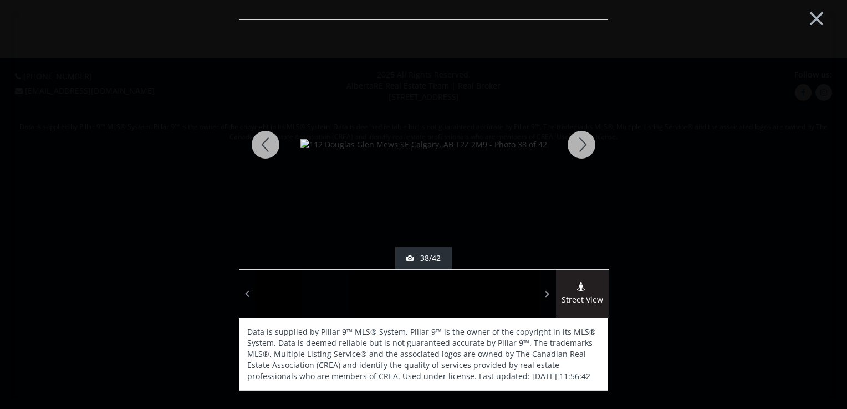
click at [583, 143] on div at bounding box center [581, 145] width 53 height 250
click at [587, 142] on div at bounding box center [581, 145] width 53 height 250
click at [586, 144] on div at bounding box center [581, 145] width 53 height 250
click at [582, 144] on div at bounding box center [581, 145] width 53 height 250
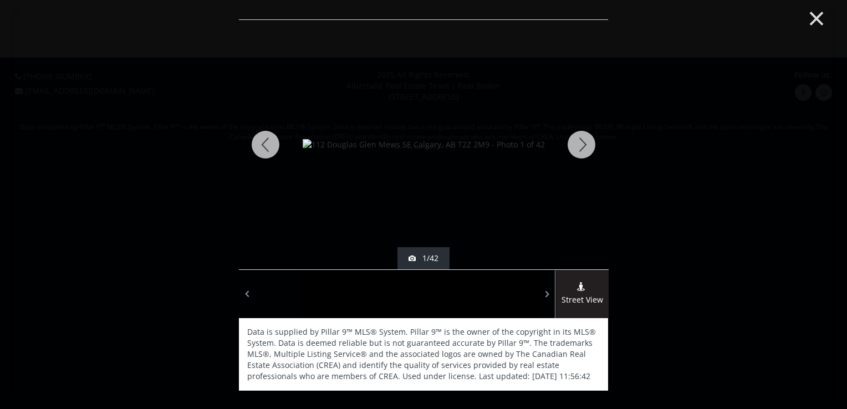
click at [817, 19] on button "×" at bounding box center [816, 16] width 61 height 45
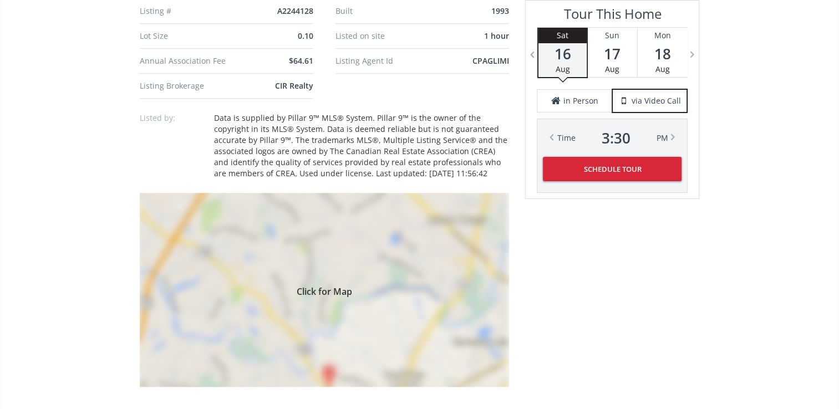
scroll to position [887, 0]
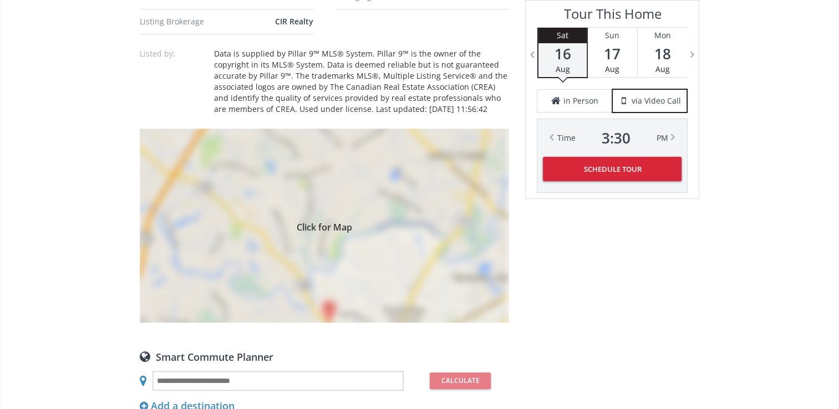
click at [323, 233] on div "Click for Map" at bounding box center [324, 226] width 369 height 194
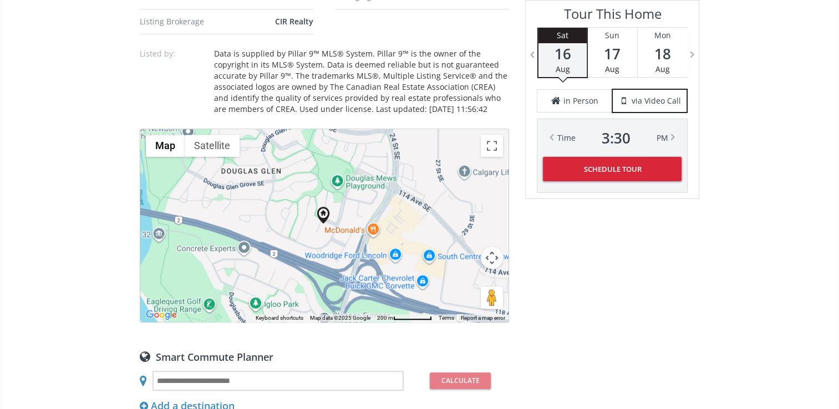
click at [333, 238] on div "To navigate, press the arrow keys." at bounding box center [324, 225] width 368 height 193
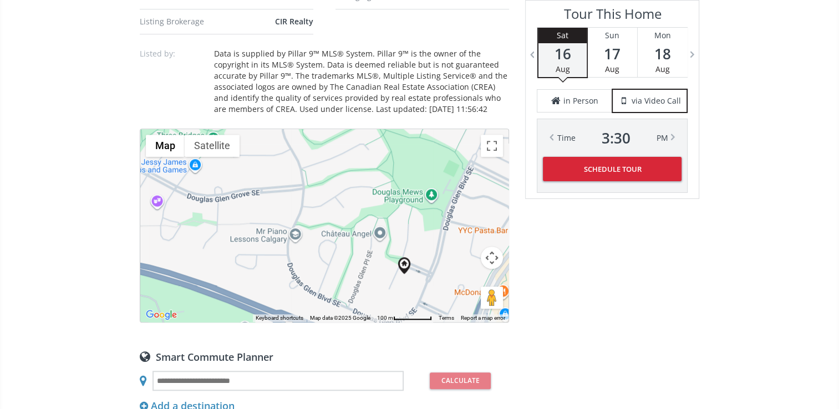
drag, startPoint x: 366, startPoint y: 212, endPoint x: 455, endPoint y: 277, distance: 110.4
click at [455, 277] on div "To navigate, press the arrow keys." at bounding box center [324, 225] width 368 height 193
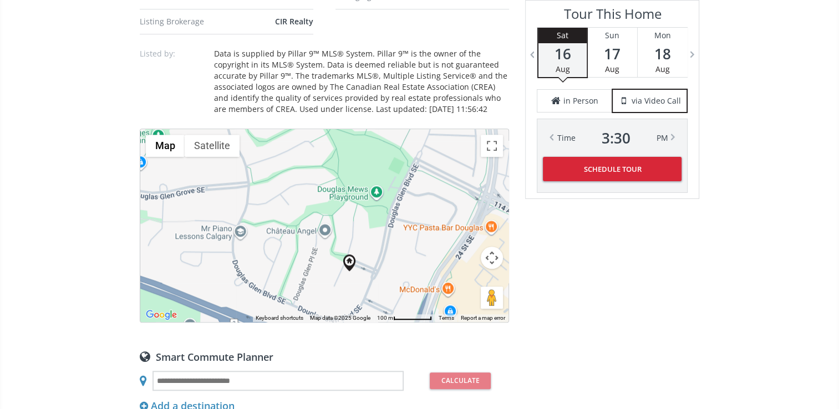
drag, startPoint x: 382, startPoint y: 264, endPoint x: 326, endPoint y: 260, distance: 56.2
click at [326, 260] on div "To navigate, press the arrow keys." at bounding box center [324, 225] width 368 height 193
click at [348, 283] on div "To navigate, press the arrow keys." at bounding box center [324, 225] width 368 height 193
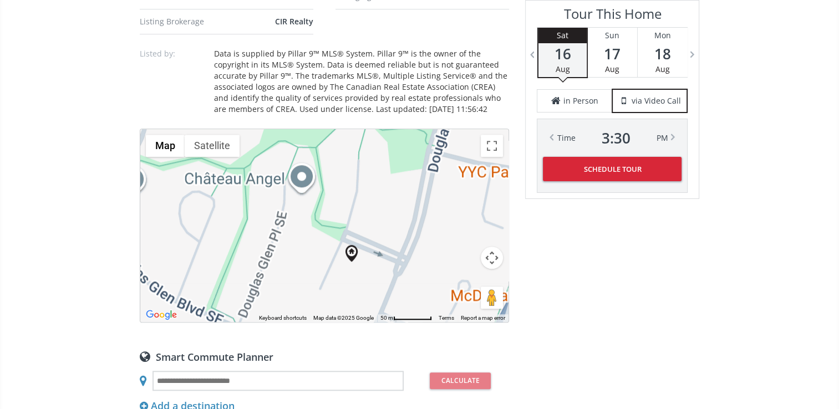
click at [346, 283] on div "To navigate, press the arrow keys." at bounding box center [324, 225] width 368 height 193
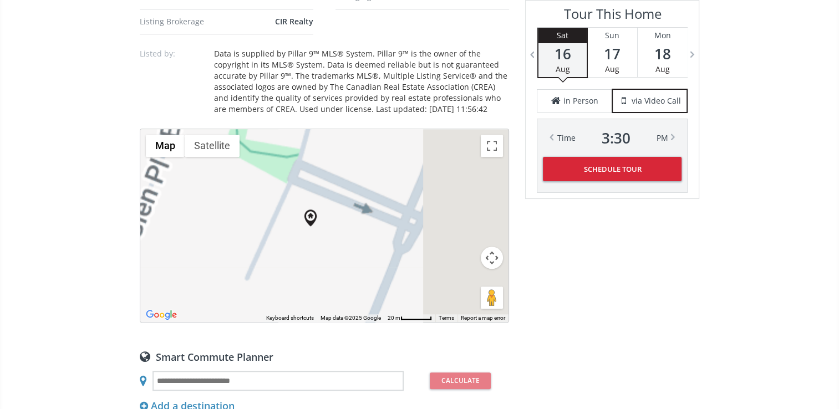
drag, startPoint x: 328, startPoint y: 262, endPoint x: 281, endPoint y: 236, distance: 54.1
click at [280, 236] on div "To navigate, press the arrow keys." at bounding box center [324, 225] width 368 height 193
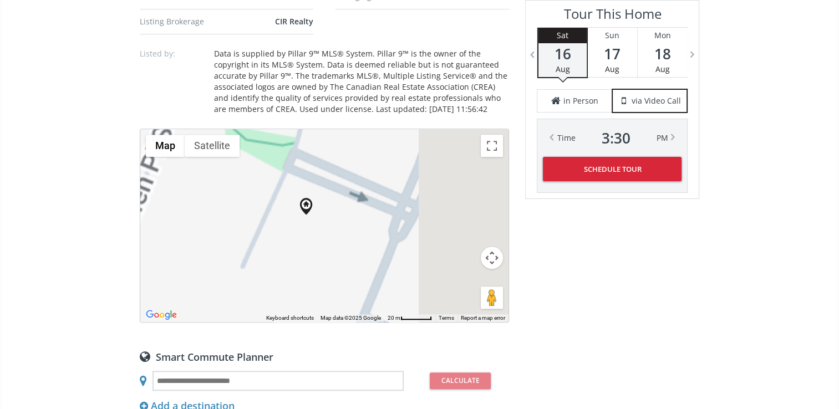
click at [312, 227] on div "To navigate, press the arrow keys." at bounding box center [324, 225] width 368 height 193
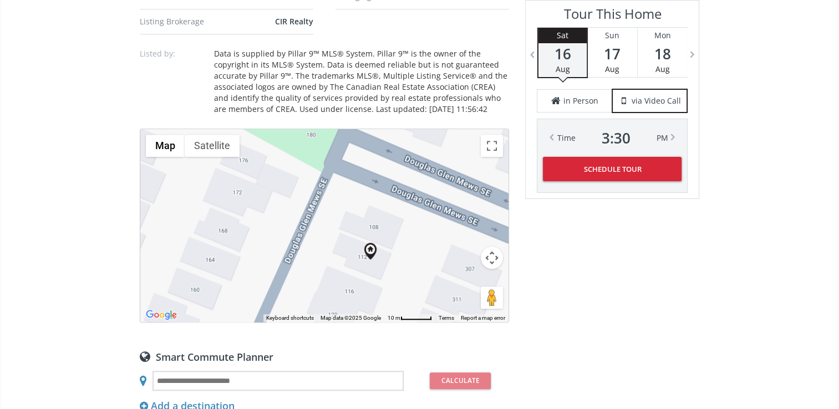
drag, startPoint x: 321, startPoint y: 225, endPoint x: 392, endPoint y: 284, distance: 91.7
click at [392, 284] on div "To navigate, press the arrow keys." at bounding box center [324, 225] width 368 height 193
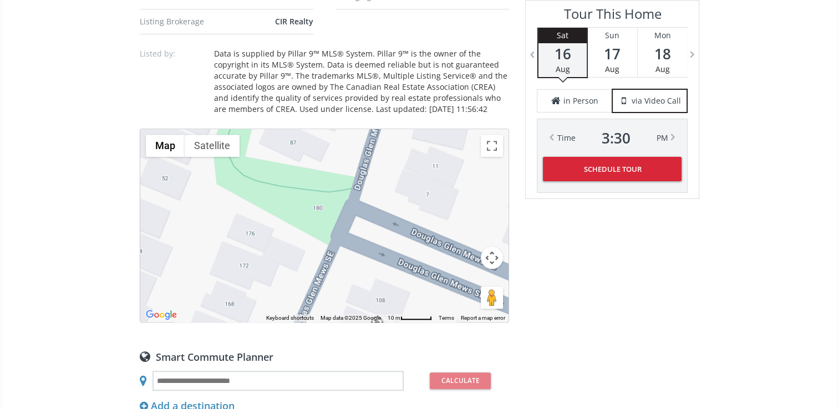
drag, startPoint x: 343, startPoint y: 224, endPoint x: 349, endPoint y: 292, distance: 68.4
click at [349, 298] on div "To navigate, press the arrow keys." at bounding box center [324, 225] width 368 height 193
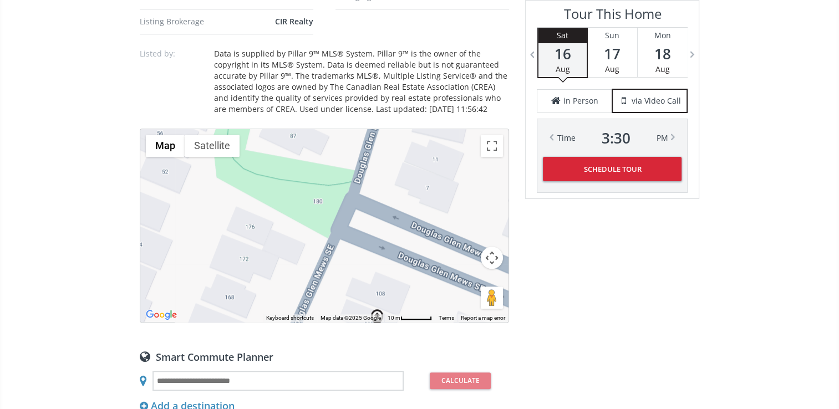
click at [494, 256] on button "Map camera controls" at bounding box center [492, 258] width 22 height 22
click at [465, 284] on button "Zoom out" at bounding box center [464, 286] width 22 height 22
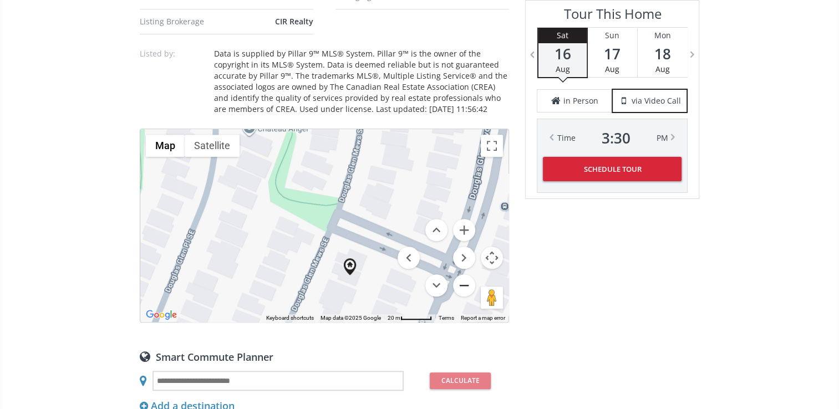
click at [465, 284] on button "Zoom out" at bounding box center [464, 286] width 22 height 22
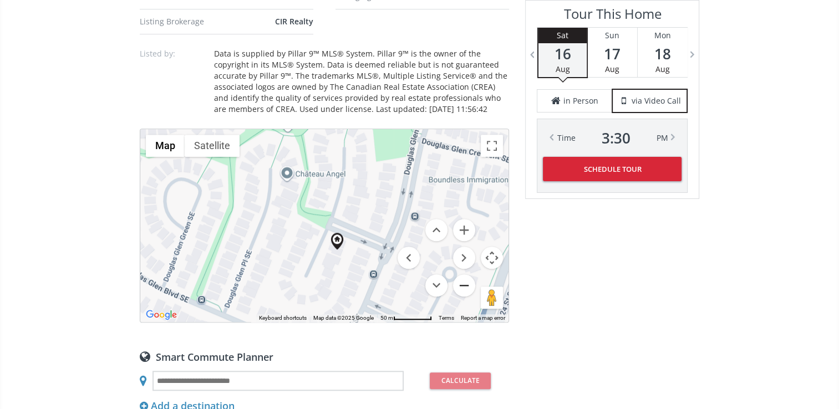
click at [465, 283] on button "Zoom out" at bounding box center [464, 286] width 22 height 22
